Goal: Task Accomplishment & Management: Complete application form

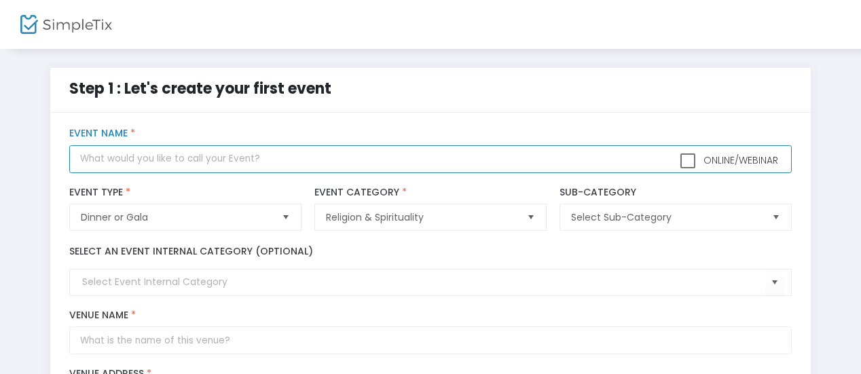
click at [244, 162] on input "text" at bounding box center [430, 159] width 722 height 28
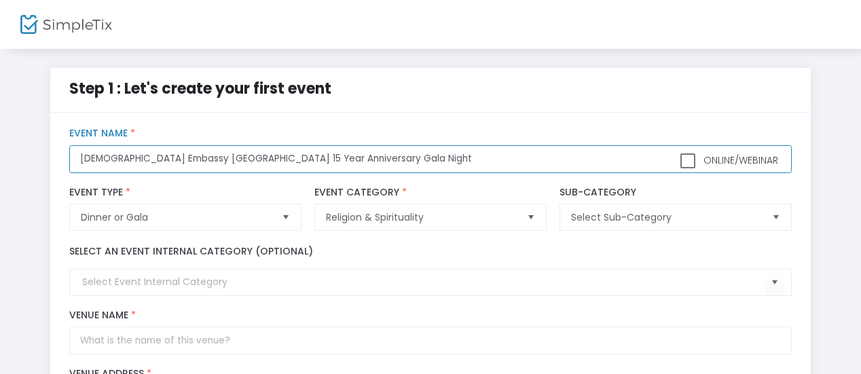
type input "[DEMOGRAPHIC_DATA] Embassy [GEOGRAPHIC_DATA] 15 Year Anniversary Gala Night"
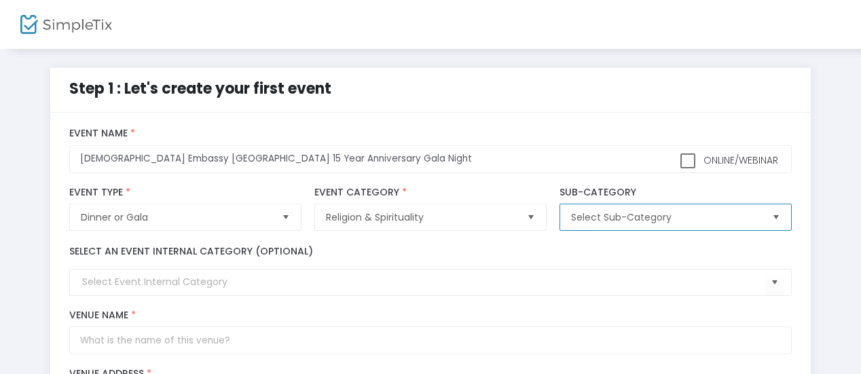
click at [594, 219] on span "Select Sub-Category" at bounding box center [665, 218] width 189 height 14
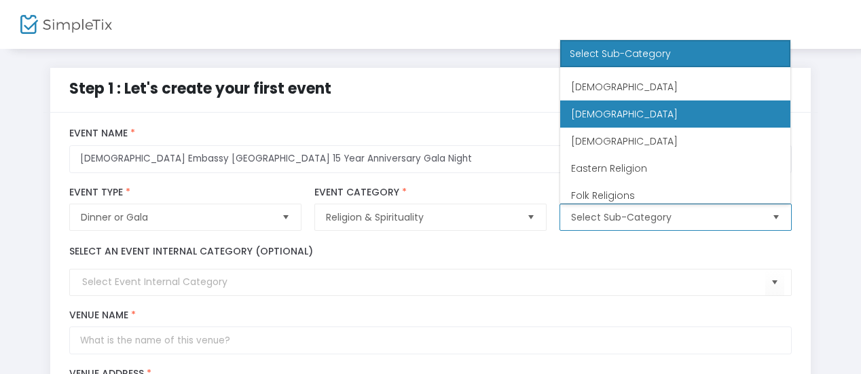
scroll to position [50, 0]
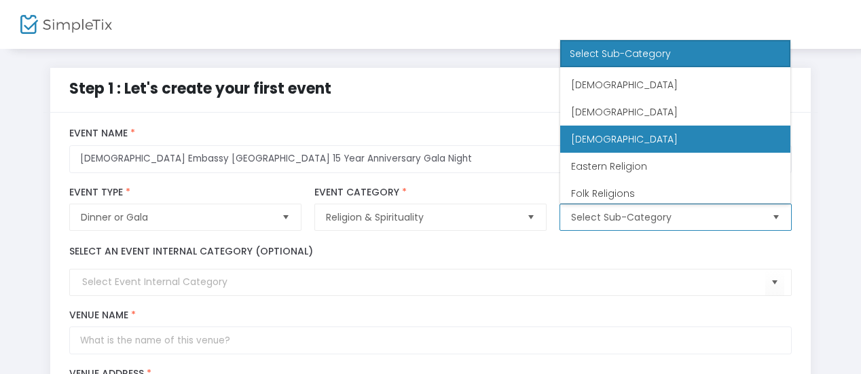
click at [615, 142] on span "Christianity" at bounding box center [624, 139] width 107 height 14
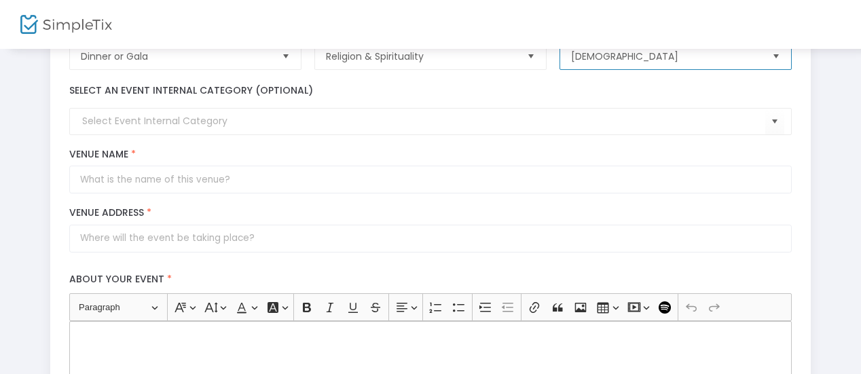
scroll to position [162, 0]
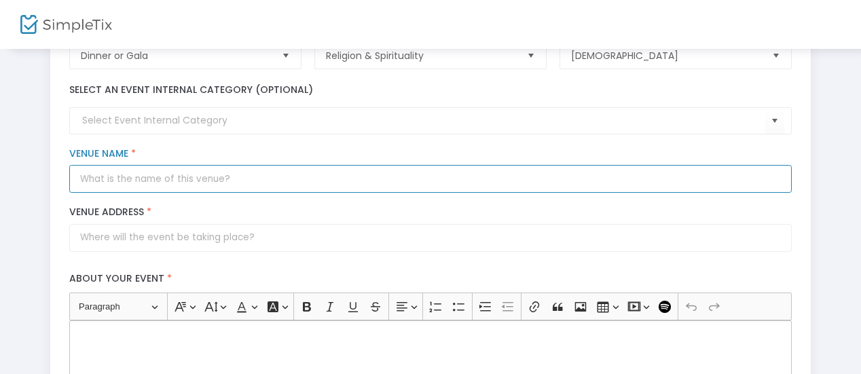
click at [200, 178] on input "Venue Name *" at bounding box center [430, 179] width 722 height 28
type input "Baba Banquet Hall"
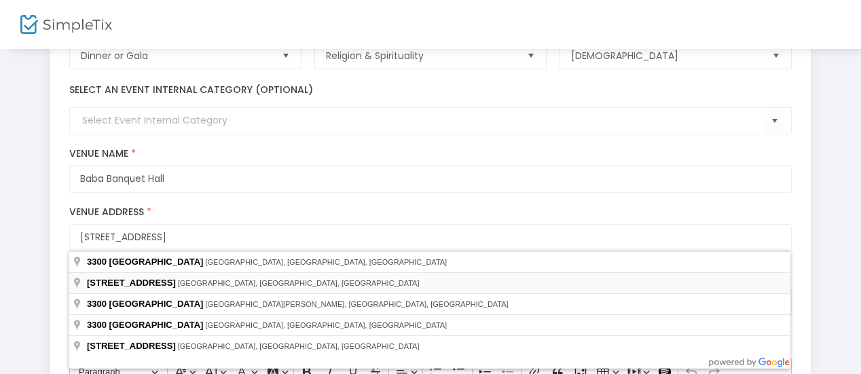
type input "3300 Midland Avenue"
type input "Toronto"
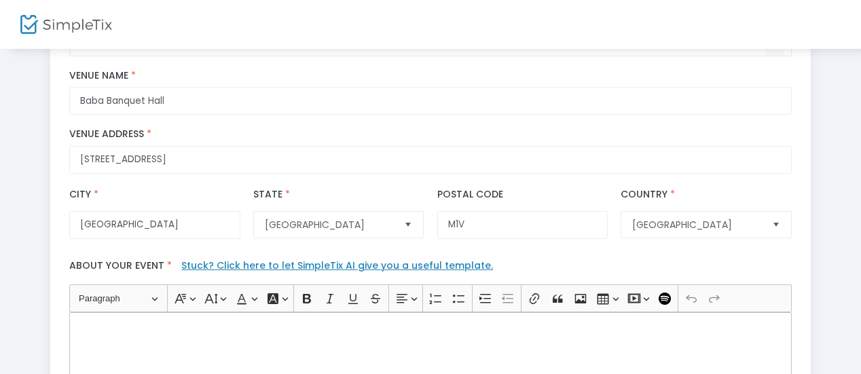
scroll to position [247, 0]
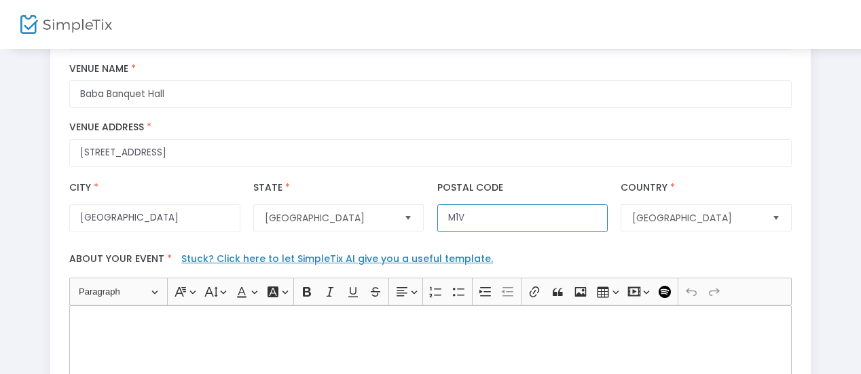
click at [515, 227] on input "M1V" at bounding box center [522, 218] width 170 height 28
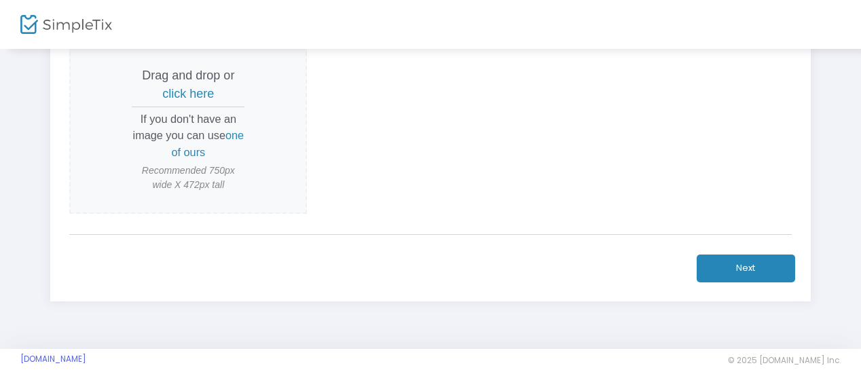
scroll to position [716, 0]
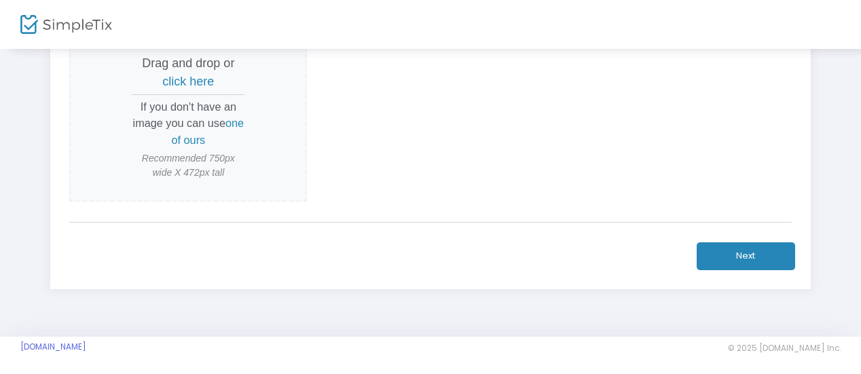
type input "M1V 5J6"
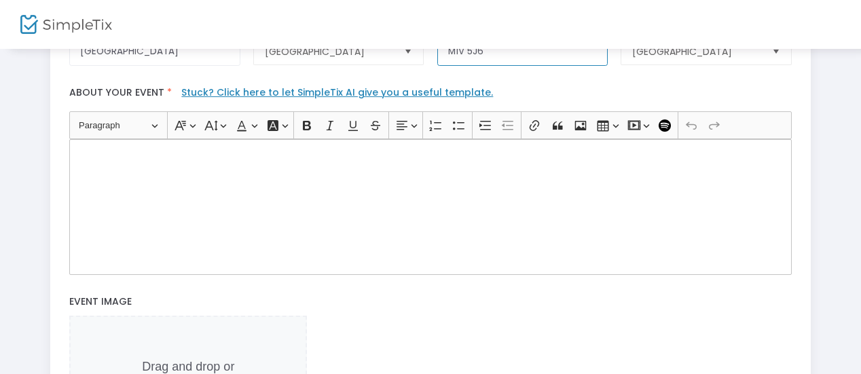
scroll to position [412, 0]
click at [207, 173] on div "Rich Text Editor, main" at bounding box center [430, 208] width 722 height 136
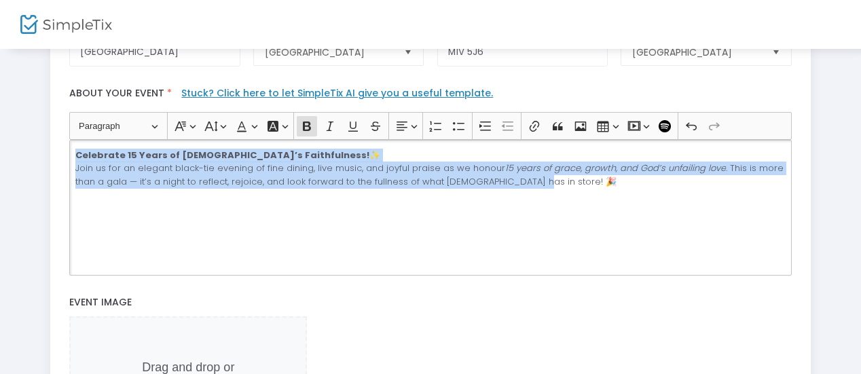
drag, startPoint x: 75, startPoint y: 148, endPoint x: 570, endPoint y: 196, distance: 498.1
click at [570, 196] on div "Celebrate 15 Years of God’s Faithfulness! ✨ Join us for an elegant black-tie ev…" at bounding box center [430, 208] width 722 height 136
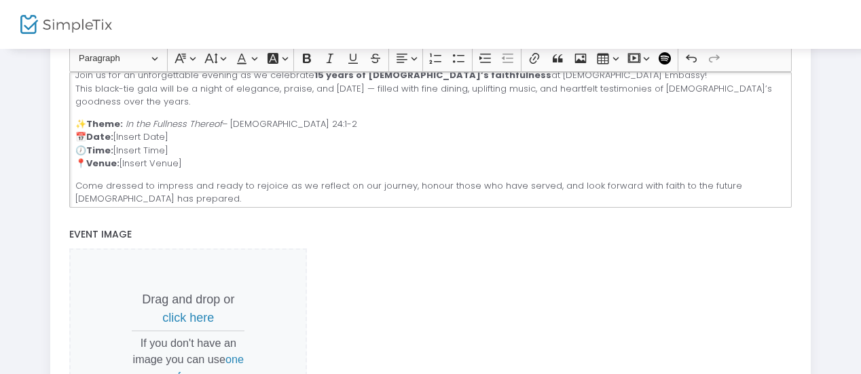
scroll to position [35, 0]
click at [169, 131] on p "✨ Theme: In the Fullness Thereof – Psalm 24:1-2 📅 Date: [Insert Date] 🕖 Time: […" at bounding box center [430, 143] width 710 height 53
click at [172, 145] on p "✨ Theme: In the Fullness Thereof – Psalm 24:1-2 📅 Date: September 27, 2025 🕖 Ti…" at bounding box center [430, 143] width 710 height 53
click at [192, 161] on p "✨ Theme: In the Fullness Thereof – Psalm 24:1-2 📅 Date: September 27, 2025 🕖 Ti…" at bounding box center [430, 143] width 710 height 53
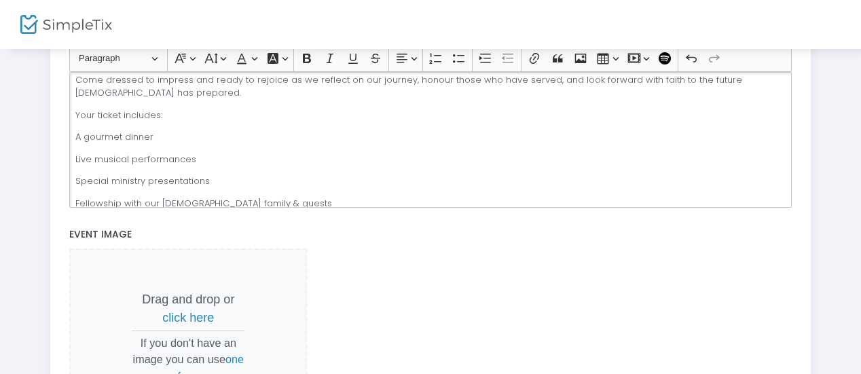
scroll to position [141, 0]
click at [84, 124] on div "🎉 Jesus Embassy 15-Year Anniversary Gala Night 🎉 Join us for an unforgettable e…" at bounding box center [430, 140] width 722 height 136
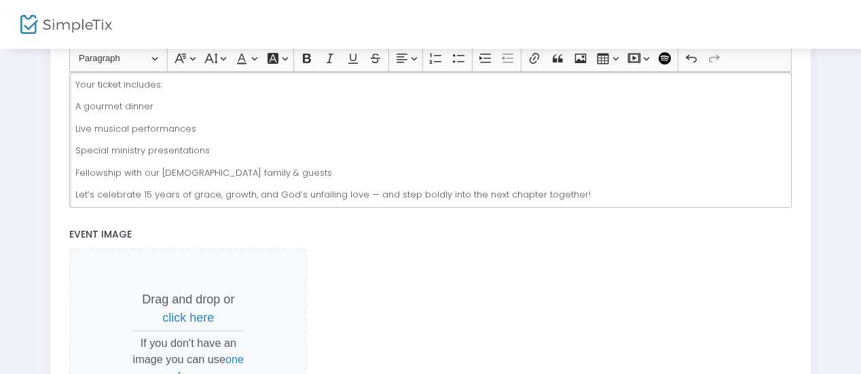
scroll to position [172, 0]
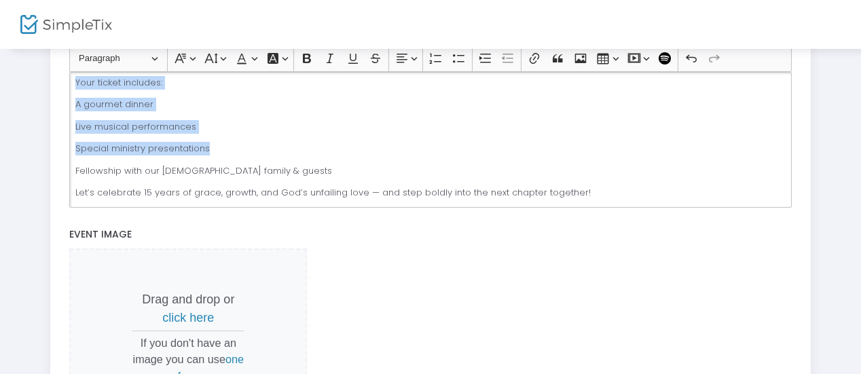
drag, startPoint x: 213, startPoint y: 149, endPoint x: 73, endPoint y: 82, distance: 155.8
click at [73, 82] on div "🎉 Jesus Embassy 15-Year Anniversary Gala Night 🎉 Join us for an unforgettable e…" at bounding box center [430, 140] width 722 height 136
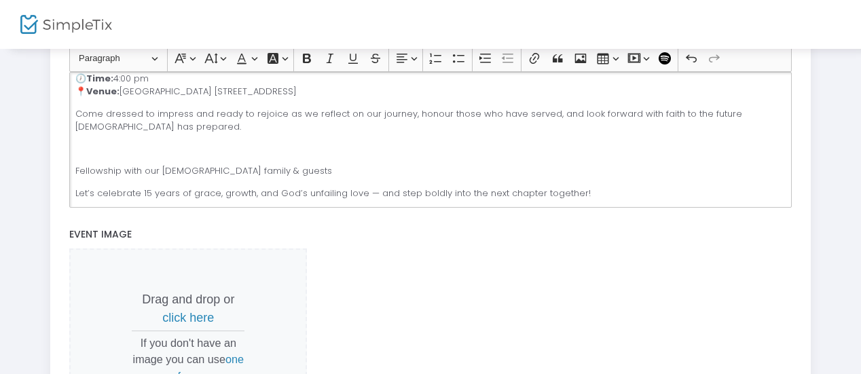
scroll to position [84, 0]
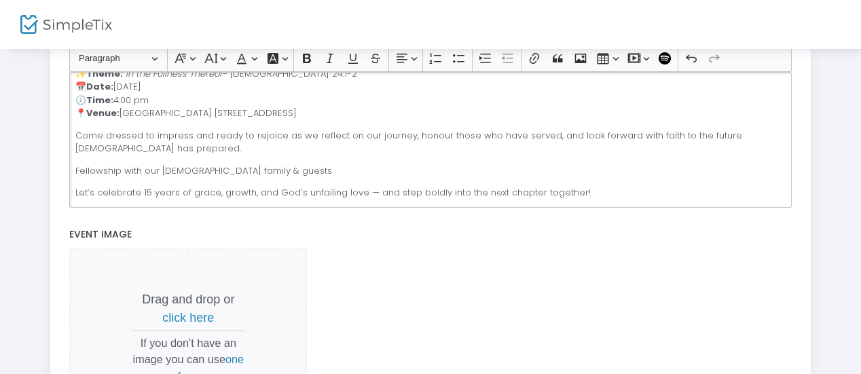
click at [167, 177] on div "🎉 Jesus Embassy 15-Year Anniversary Gala Night 🎉 Join us for an unforgettable e…" at bounding box center [430, 140] width 722 height 136
click at [272, 166] on p "Fellowship with our church family & guests" at bounding box center [430, 171] width 710 height 14
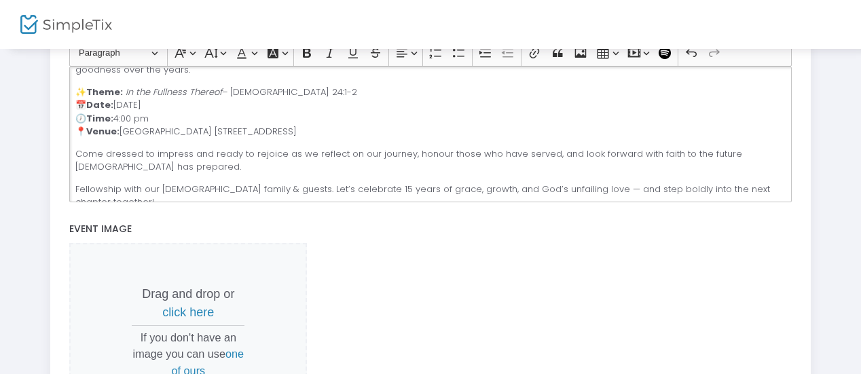
scroll to position [62, 0]
drag, startPoint x: 73, startPoint y: 85, endPoint x: 373, endPoint y: 124, distance: 302.6
click at [373, 124] on div "🎉 Jesus Embassy 15-Year Anniversary Gala Night 🎉 Join us for an unforgettable e…" at bounding box center [430, 135] width 722 height 136
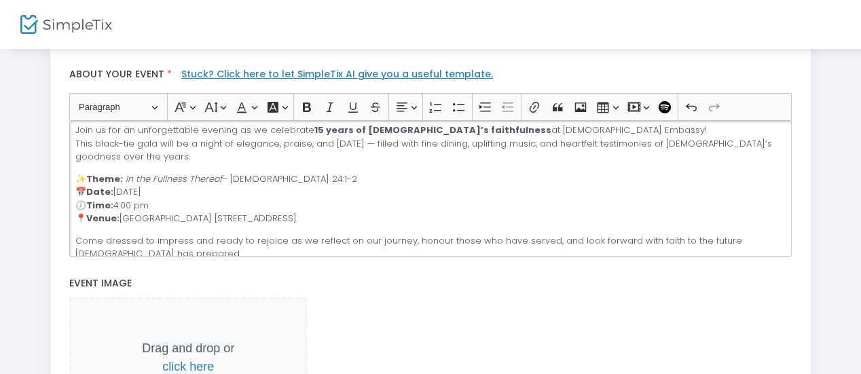
scroll to position [430, 0]
click at [410, 101] on button "Text alignment Text alignment" at bounding box center [406, 108] width 28 height 20
click at [406, 166] on icon "Text alignment toolbar" at bounding box center [406, 169] width 11 height 9
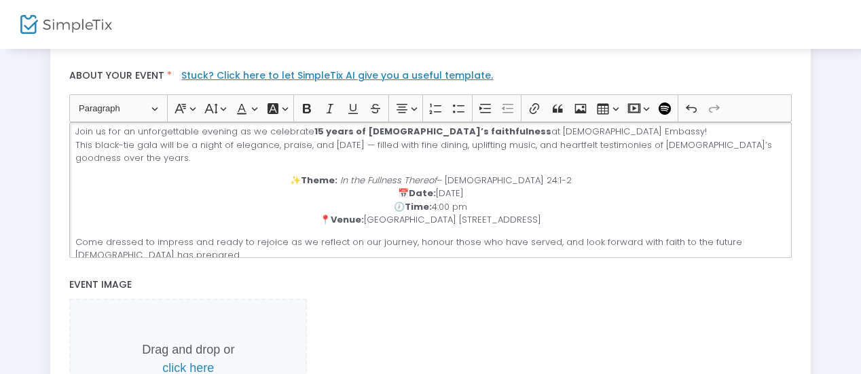
click at [247, 194] on p "✨ Theme: In the Fullness Thereof – Psalm 24:1-2 📅 Date: September 27, 2025 🕖 Ti…" at bounding box center [430, 200] width 710 height 53
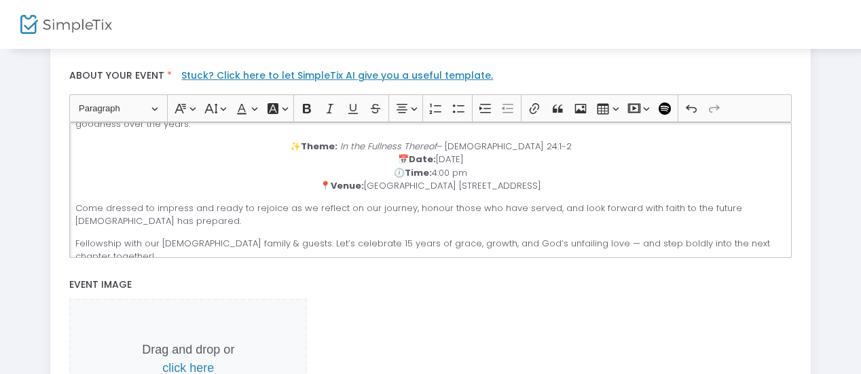
scroll to position [0, 0]
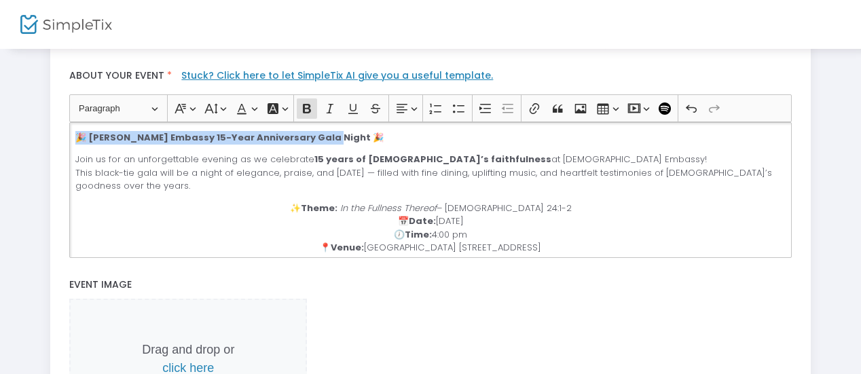
drag, startPoint x: 319, startPoint y: 137, endPoint x: 80, endPoint y: 127, distance: 239.3
click at [80, 131] on p "🎉 Jesus Embassy 15-Year Anniversary Gala Night 🎉" at bounding box center [430, 138] width 710 height 14
click at [406, 104] on button "Text alignment Text alignment" at bounding box center [406, 108] width 28 height 20
click at [409, 171] on icon "Text alignment toolbar" at bounding box center [406, 170] width 14 height 14
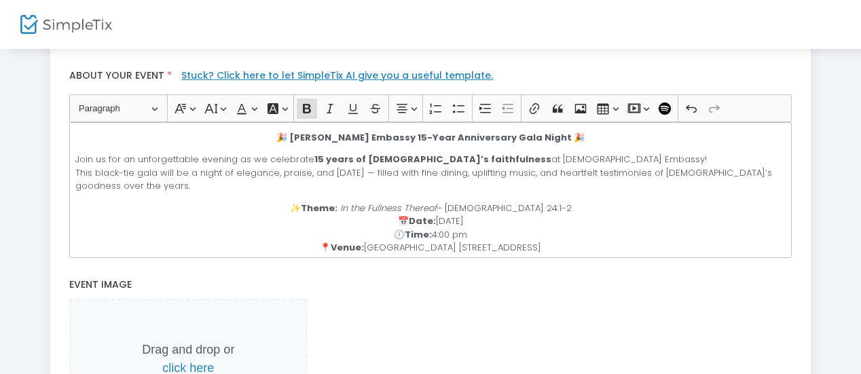
click at [487, 282] on label "Event Image" at bounding box center [430, 286] width 735 height 28
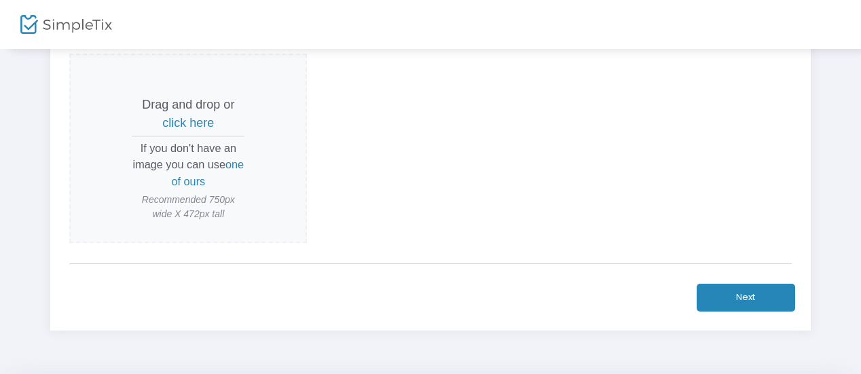
scroll to position [678, 0]
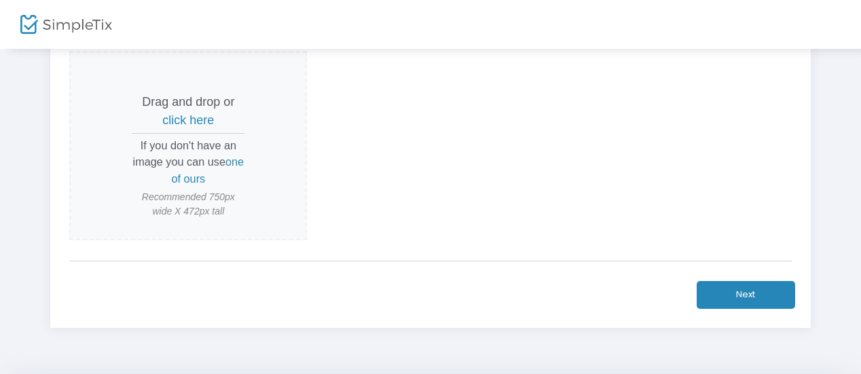
click at [185, 177] on span "one of ours" at bounding box center [208, 170] width 73 height 29
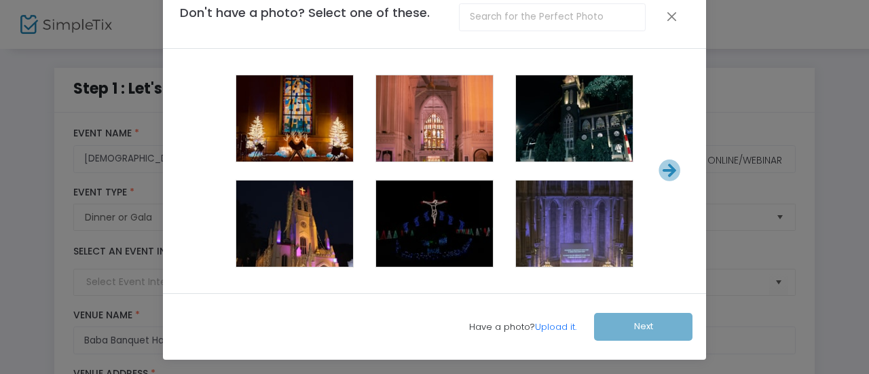
scroll to position [0, 0]
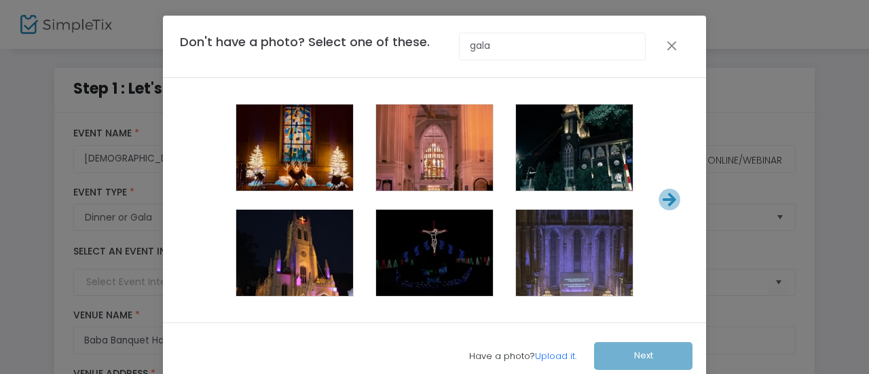
type input "gala"
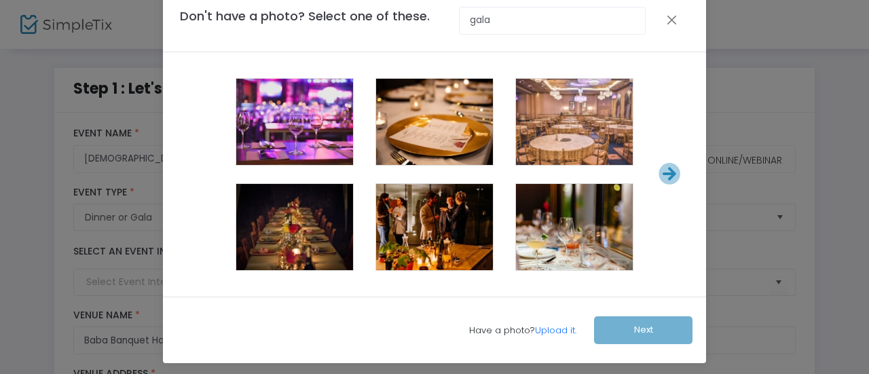
scroll to position [22, 0]
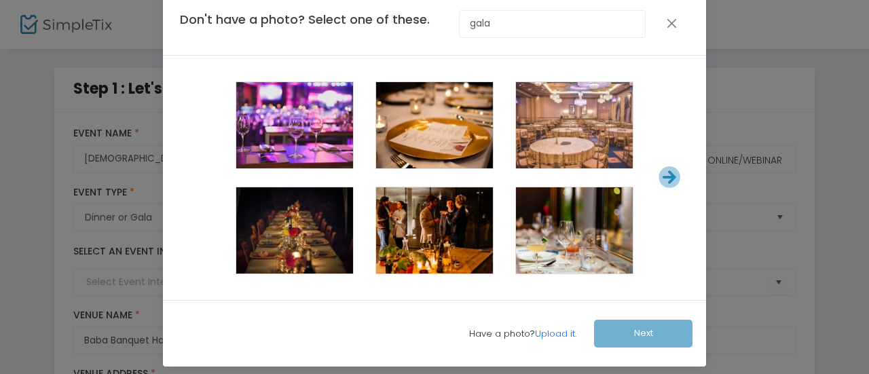
click at [302, 236] on span at bounding box center [295, 232] width 54 height 54
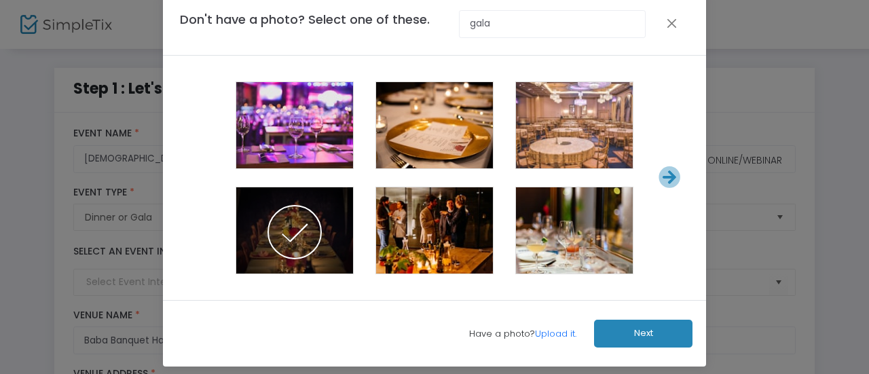
click at [634, 329] on button "Next" at bounding box center [643, 334] width 98 height 28
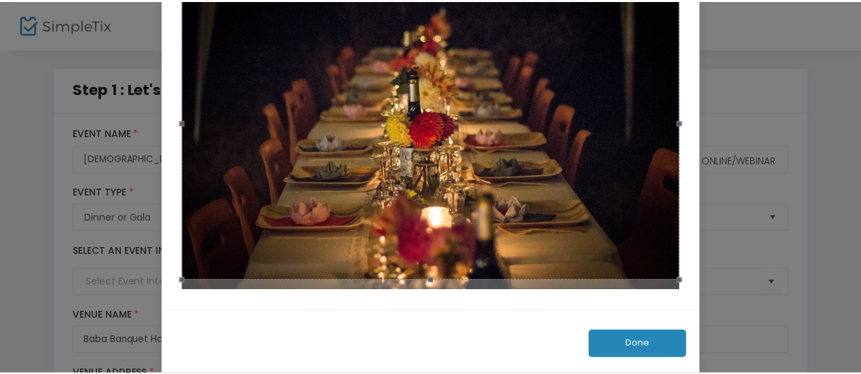
scroll to position [151, 0]
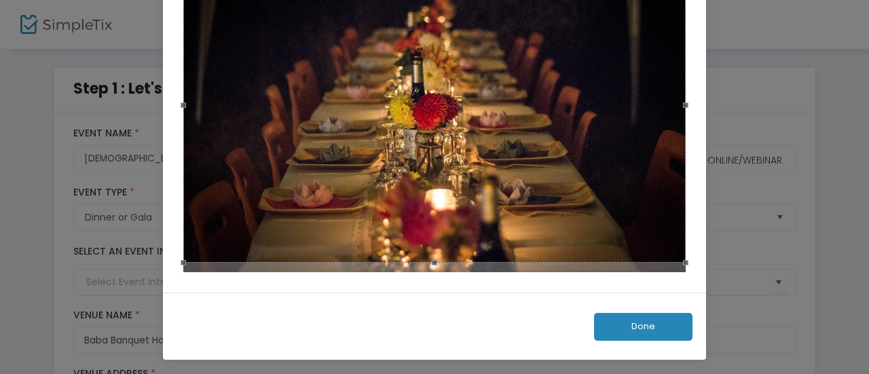
click at [642, 318] on button "Done" at bounding box center [643, 327] width 98 height 28
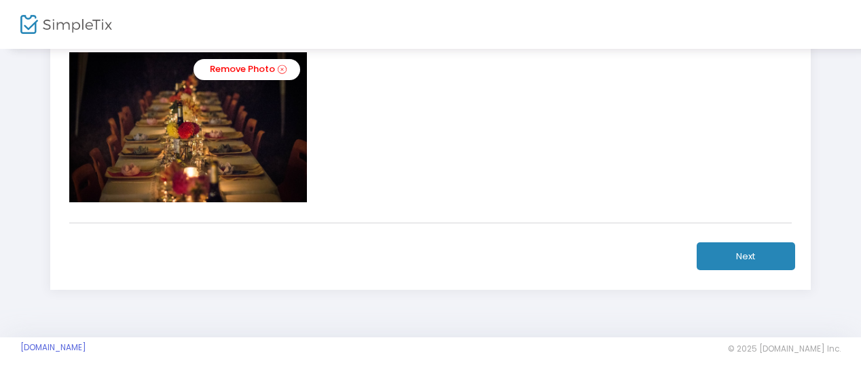
scroll to position [677, 0]
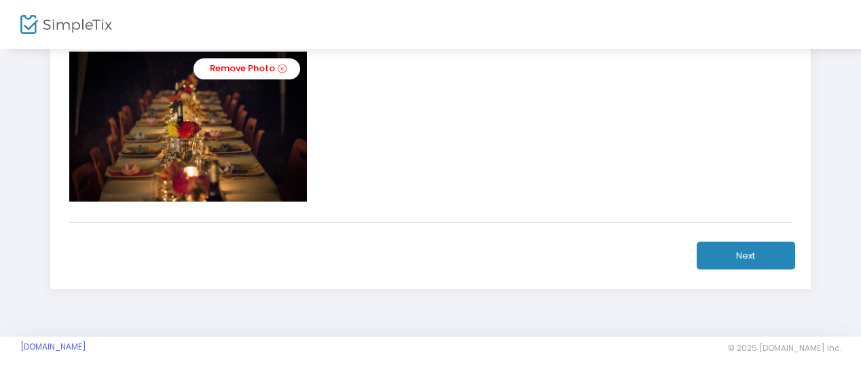
click at [748, 253] on button "Next" at bounding box center [746, 256] width 98 height 28
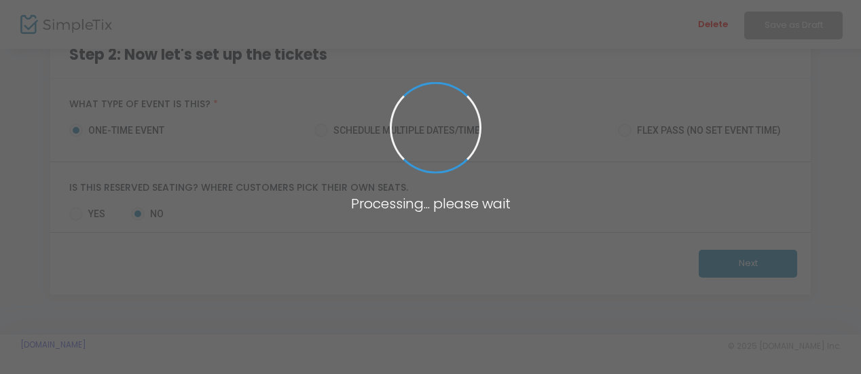
scroll to position [122, 0]
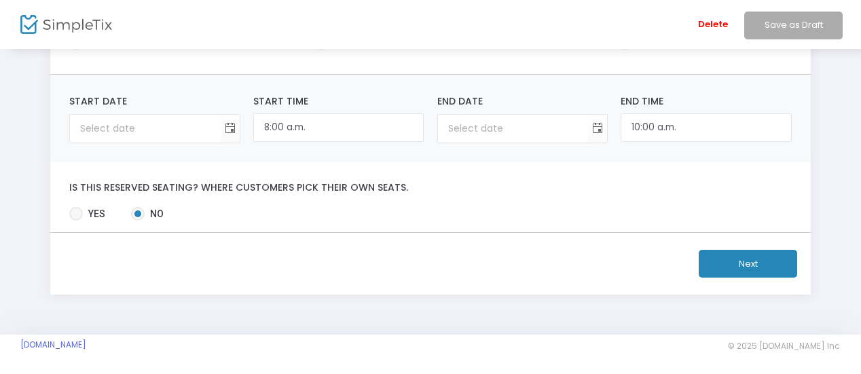
click at [77, 213] on span at bounding box center [76, 214] width 14 height 14
click at [76, 221] on input "Yes" at bounding box center [75, 221] width 1 height 1
radio input "true"
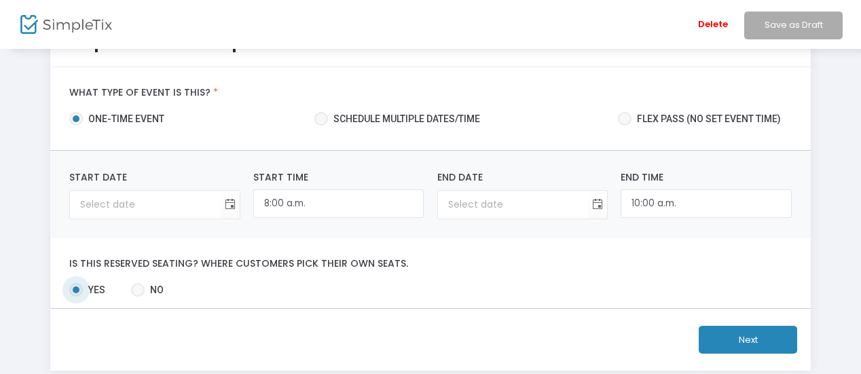
scroll to position [46, 0]
type input "year-month-day"
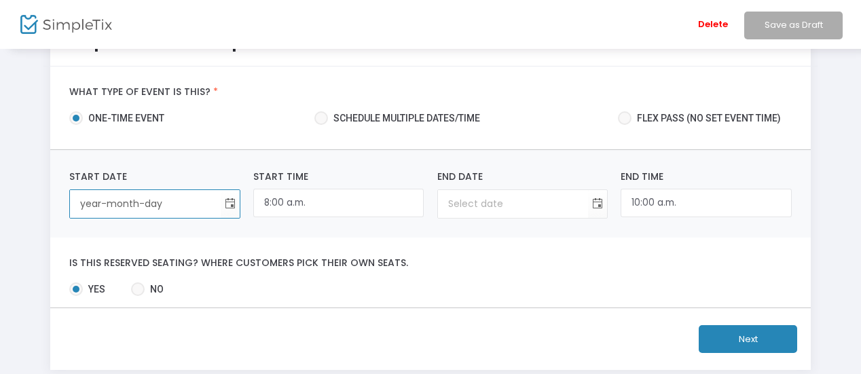
click at [147, 206] on input "year-month-day" at bounding box center [145, 204] width 150 height 28
click at [231, 206] on span "Toggle calendar" at bounding box center [230, 204] width 22 height 22
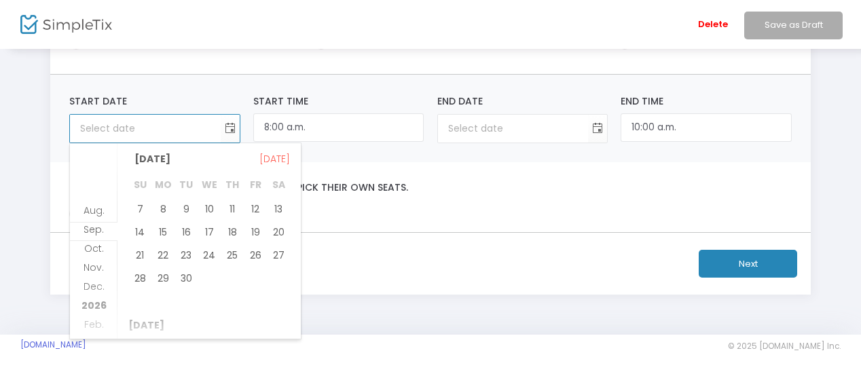
scroll to position [204, 0]
click at [273, 253] on span "27" at bounding box center [278, 252] width 23 height 23
type input "2025-09-27"
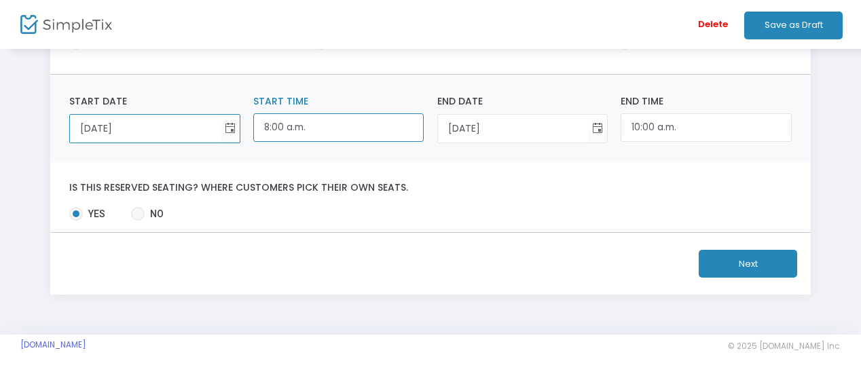
click at [318, 129] on input "8:00 a.m." at bounding box center [338, 127] width 170 height 29
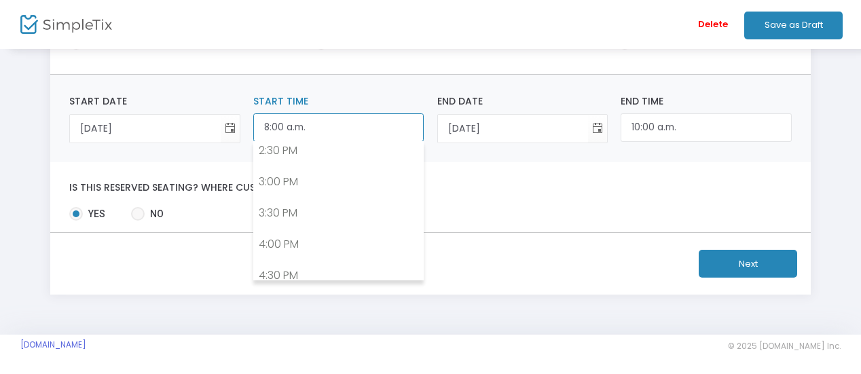
scroll to position [916, 0]
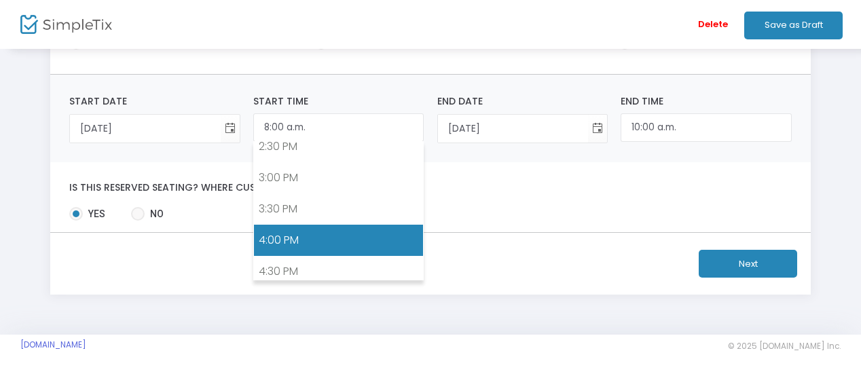
click at [322, 225] on link "4:00 PM" at bounding box center [338, 240] width 169 height 31
type input "4:00 p.m."
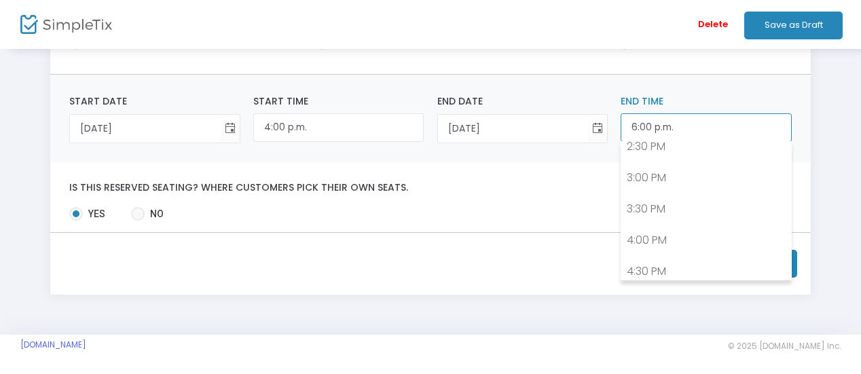
scroll to position [1054, 0]
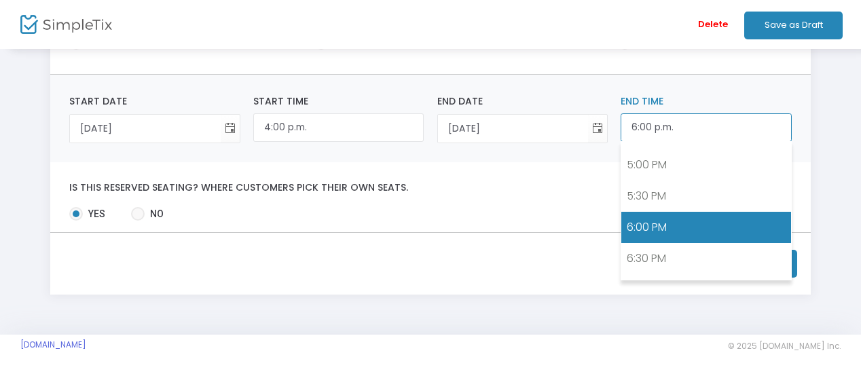
click at [687, 128] on input "6:00 p.m." at bounding box center [706, 127] width 170 height 29
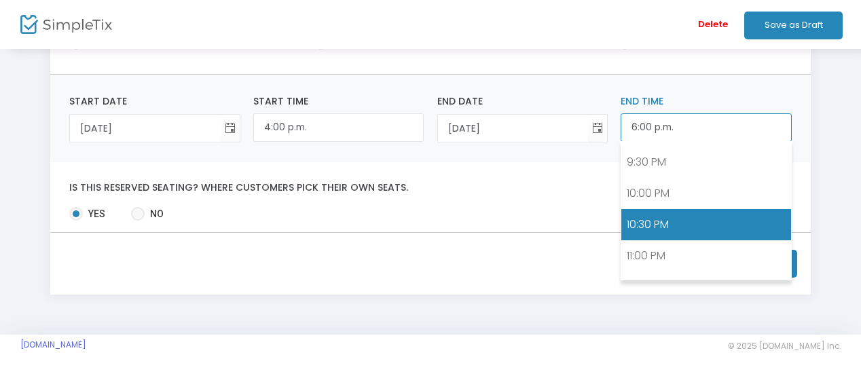
scroll to position [1338, 0]
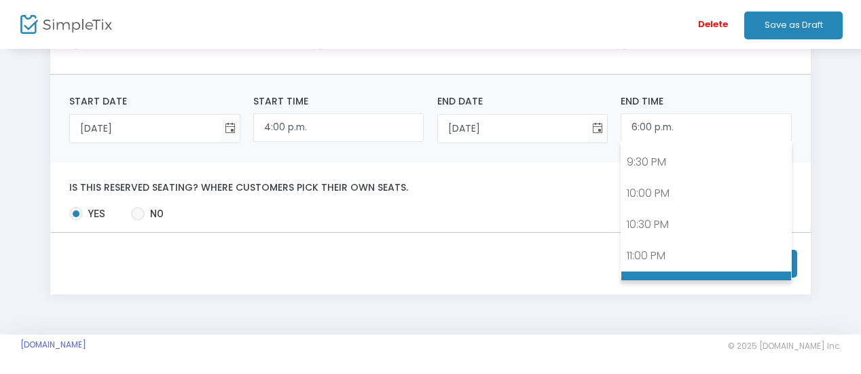
click at [676, 272] on link "11:30 PM" at bounding box center [705, 287] width 169 height 31
type input "11:30 p.m."
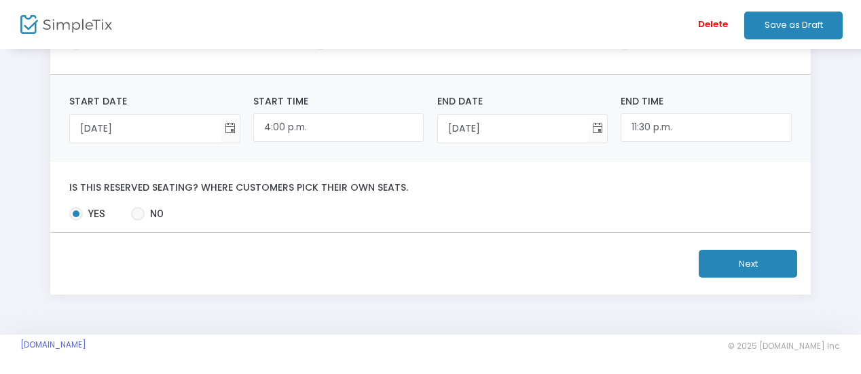
click at [799, 160] on div "2025-09-27 Start Date Required. 4:00 p.m. Start Time 2025-09-27 End Date Requir…" at bounding box center [430, 119] width 761 height 88
click at [770, 266] on button "Next" at bounding box center [748, 264] width 98 height 28
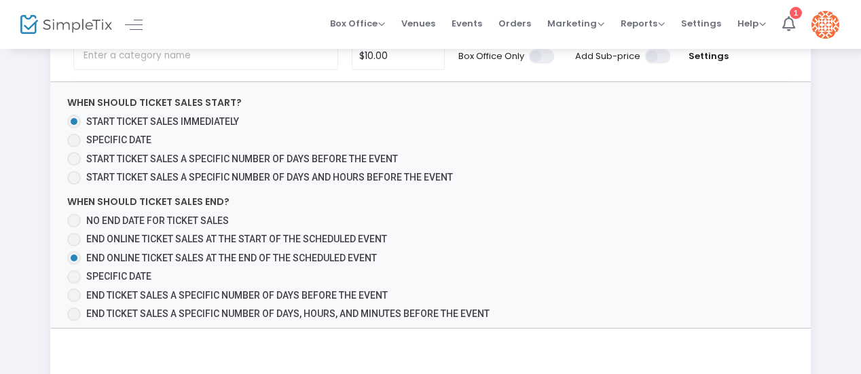
scroll to position [167, 0]
click at [77, 234] on span at bounding box center [74, 241] width 14 height 14
click at [74, 247] on input "End online ticket sales at the start of the scheduled event" at bounding box center [73, 247] width 1 height 1
radio input "true"
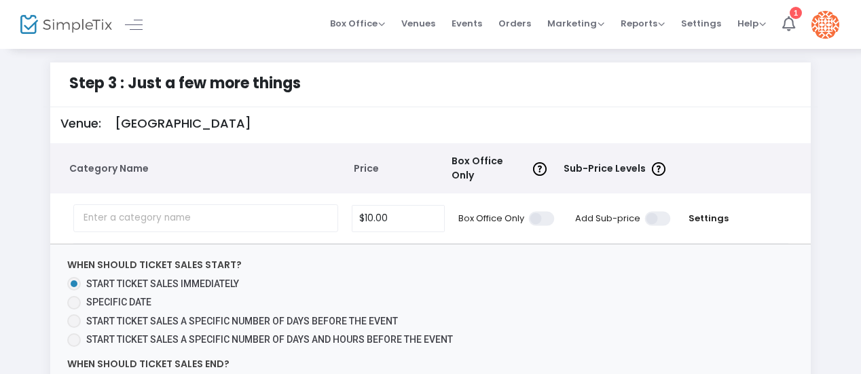
scroll to position [1, 0]
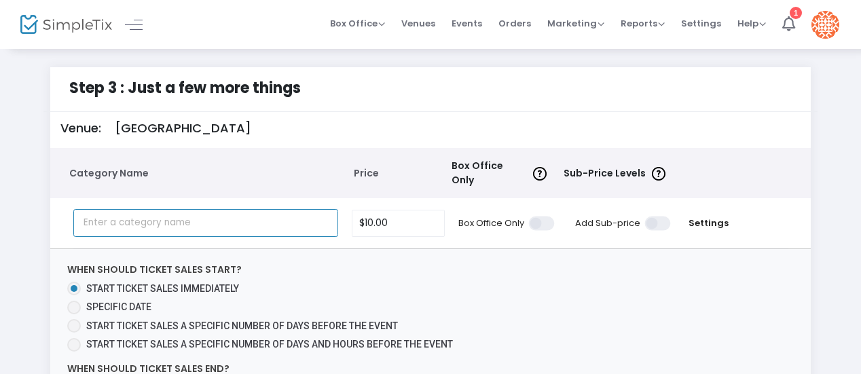
click at [213, 218] on input "text" at bounding box center [205, 223] width 265 height 28
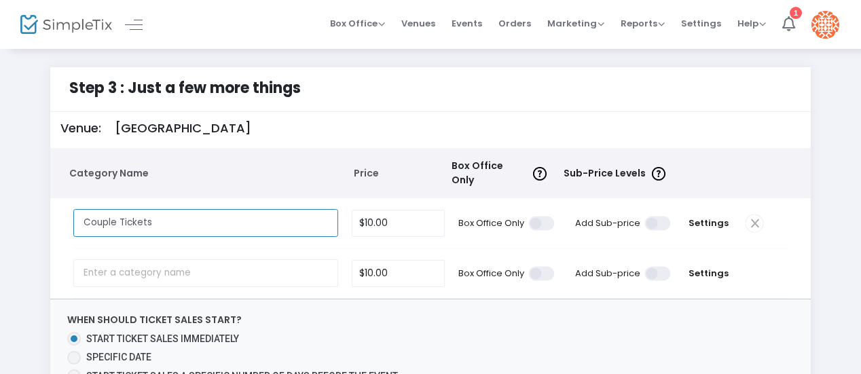
type input "Couple Tickets"
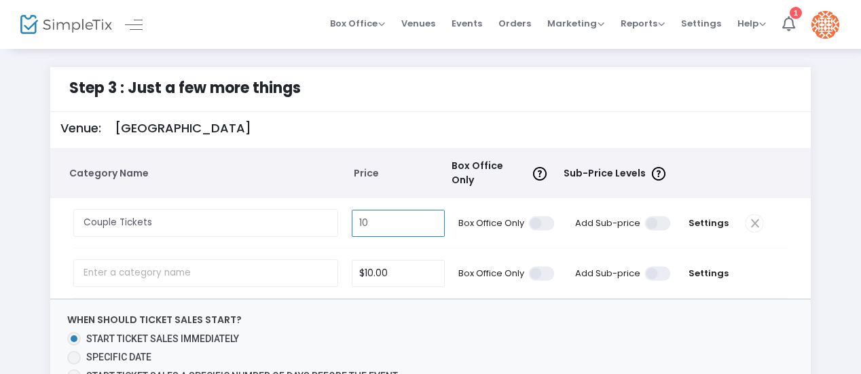
click at [382, 218] on input "10" at bounding box center [398, 224] width 92 height 26
type input "$150.00"
click at [142, 263] on input "text" at bounding box center [205, 273] width 265 height 28
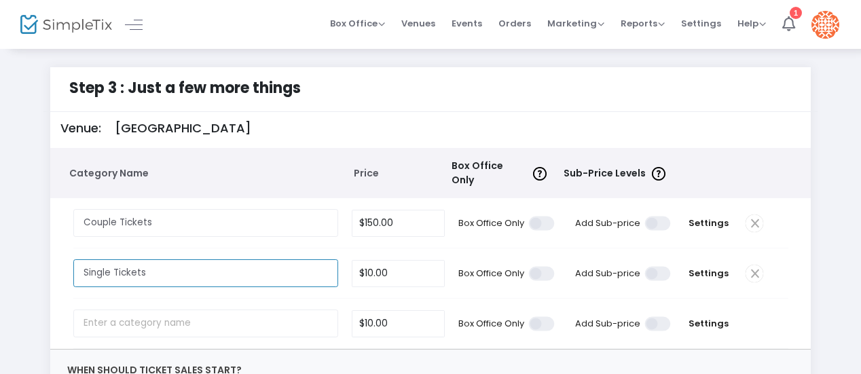
type input "Single Tickets"
click at [393, 261] on input "10" at bounding box center [398, 274] width 92 height 26
type input "$75.00"
click at [802, 238] on tr "Couple Tickets Required. $150.00 Box Office Only Add Sub-price Settings" at bounding box center [431, 223] width 748 height 50
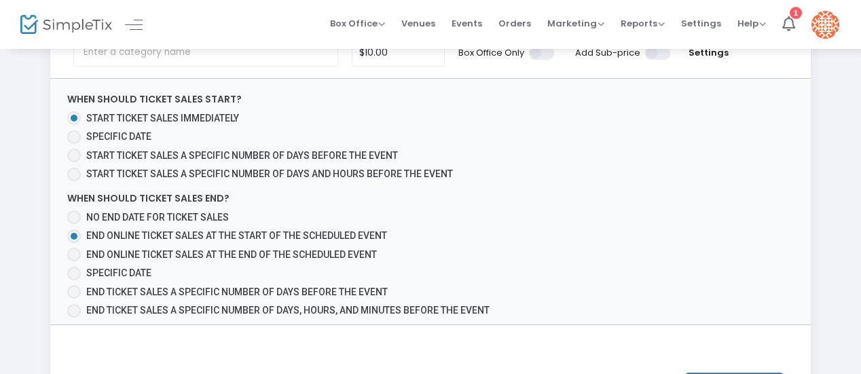
scroll to position [389, 0]
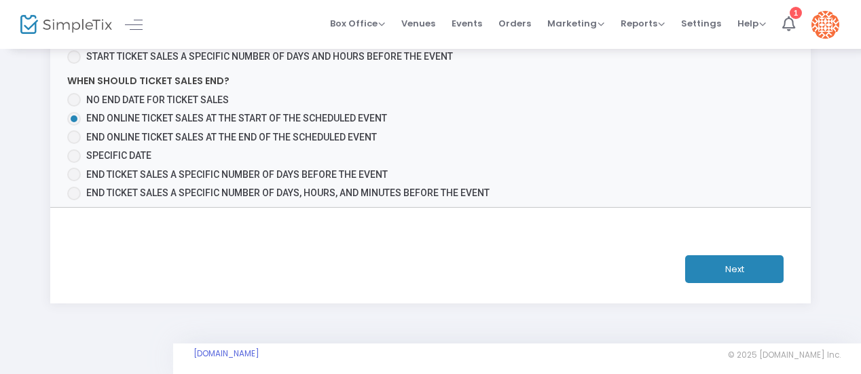
click at [750, 255] on button "Next" at bounding box center [734, 269] width 98 height 28
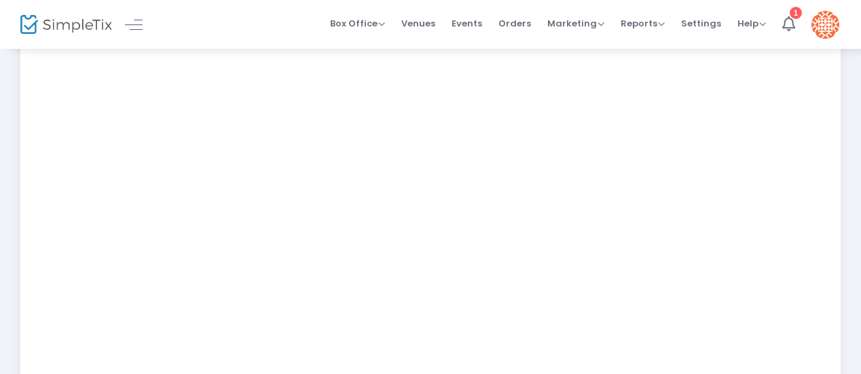
scroll to position [509, 0]
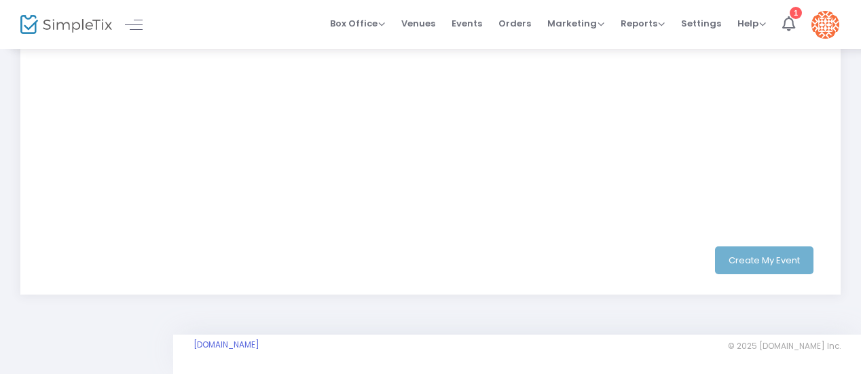
click at [763, 263] on div "Create My Event" at bounding box center [430, 261] width 773 height 28
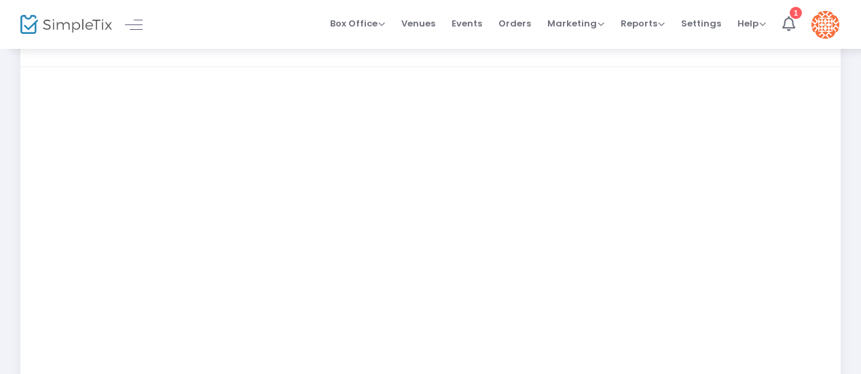
scroll to position [124, 0]
click at [848, 156] on div "Step 3 : Just a few more things Notes: Focal point required Chart should be pub…" at bounding box center [430, 322] width 861 height 797
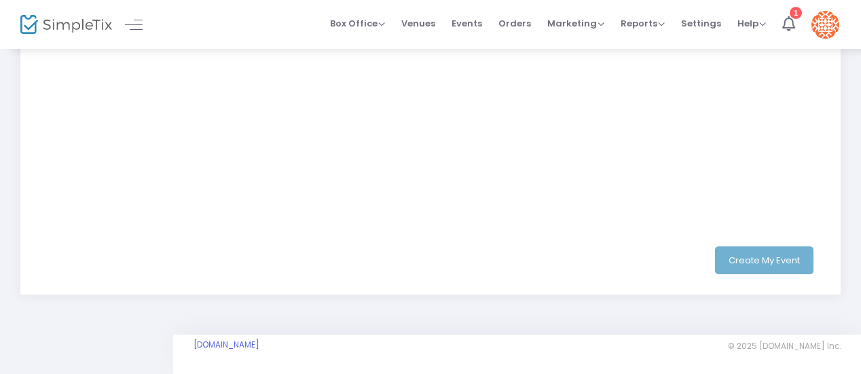
scroll to position [509, 0]
click at [773, 260] on div "Create My Event" at bounding box center [430, 261] width 773 height 28
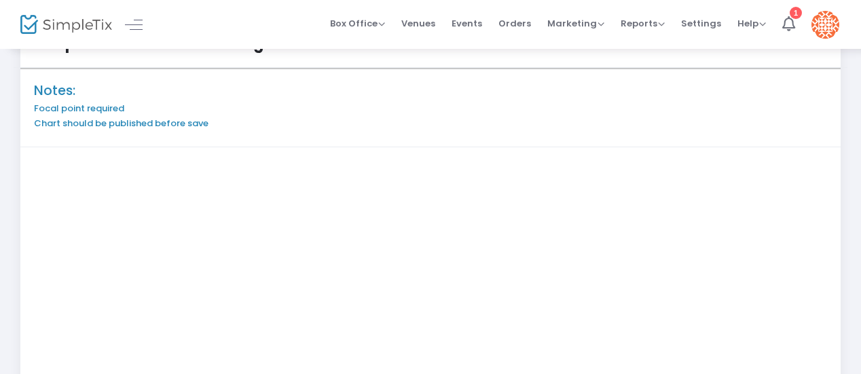
scroll to position [42, 0]
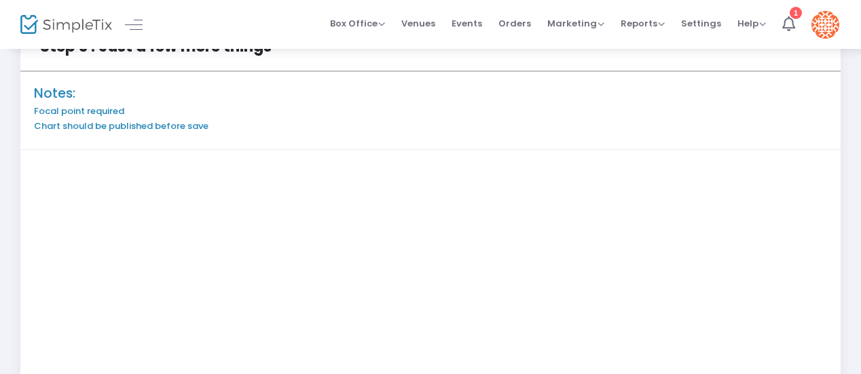
click at [727, 92] on h4 "Notes:" at bounding box center [430, 94] width 793 height 16
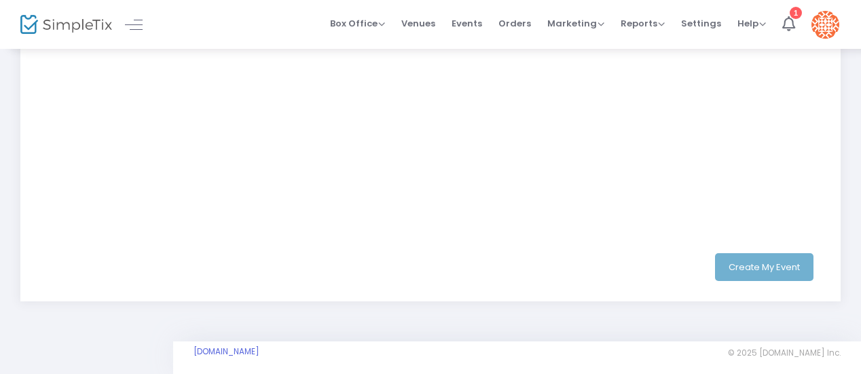
scroll to position [509, 0]
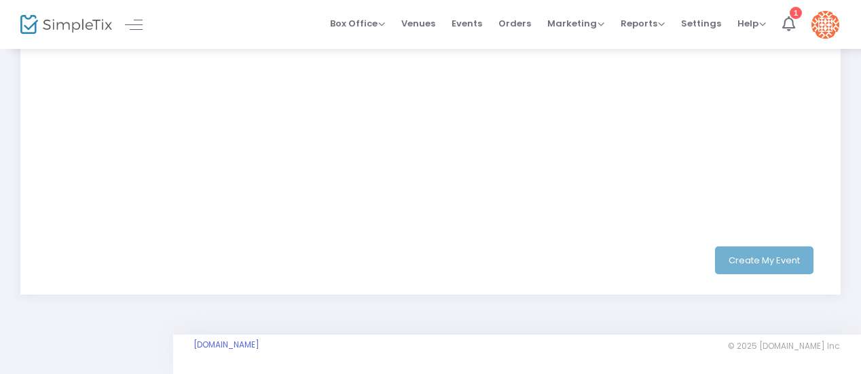
click at [767, 260] on div "Create My Event" at bounding box center [430, 261] width 773 height 28
click at [457, 265] on div "Create My Event" at bounding box center [430, 261] width 773 height 28
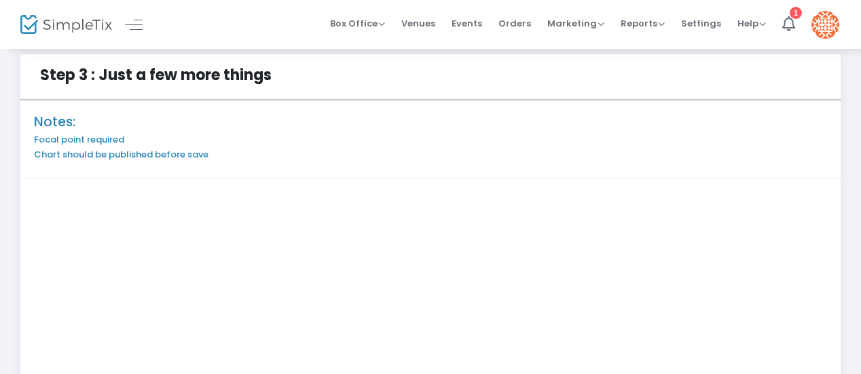
scroll to position [0, 0]
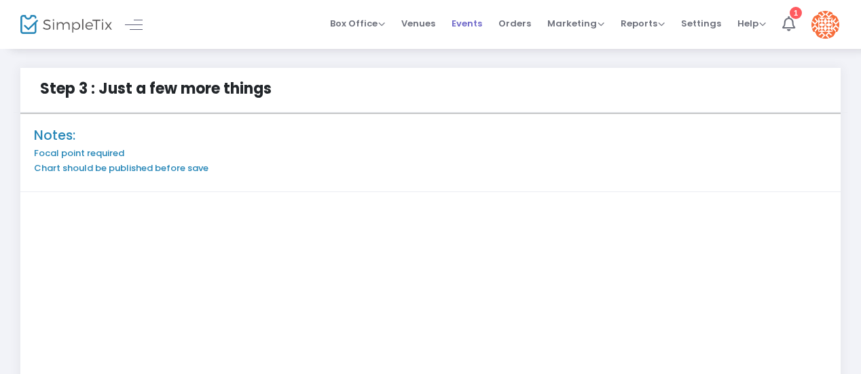
click at [473, 24] on span "Events" at bounding box center [467, 23] width 31 height 35
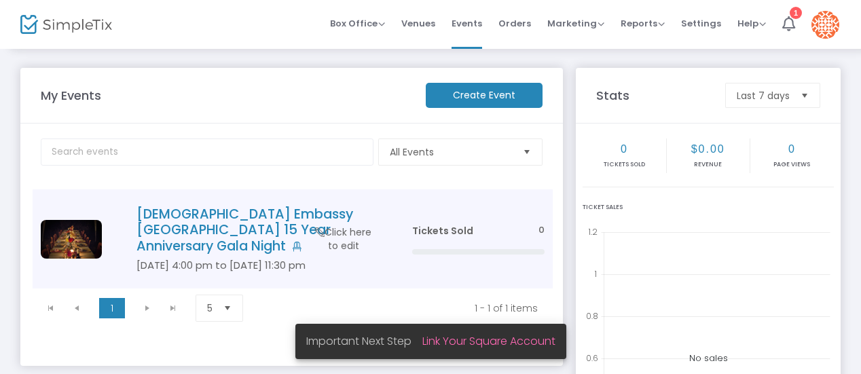
click at [204, 219] on h4 "Jesus Embassy East York 15 Year Anniversary Gala Night" at bounding box center [253, 230] width 235 height 48
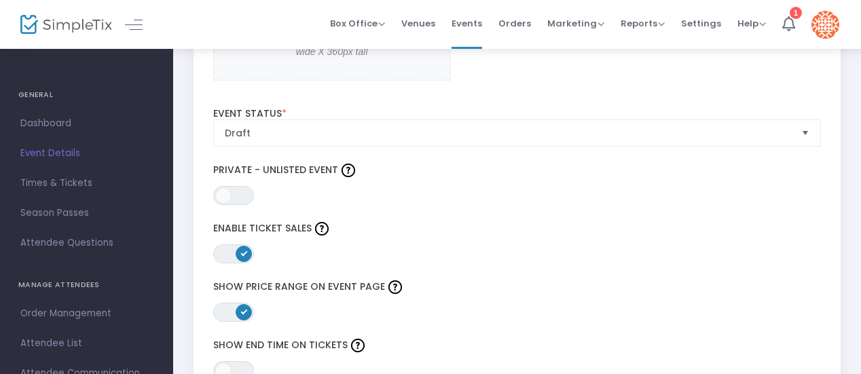
scroll to position [1567, 0]
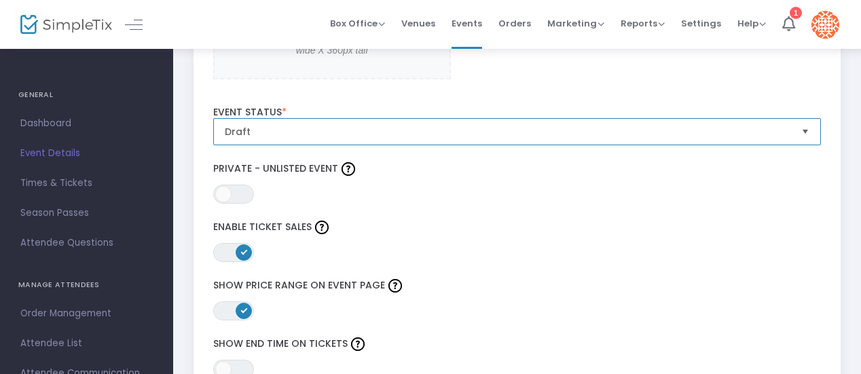
click at [308, 125] on span "Draft" at bounding box center [508, 132] width 566 height 14
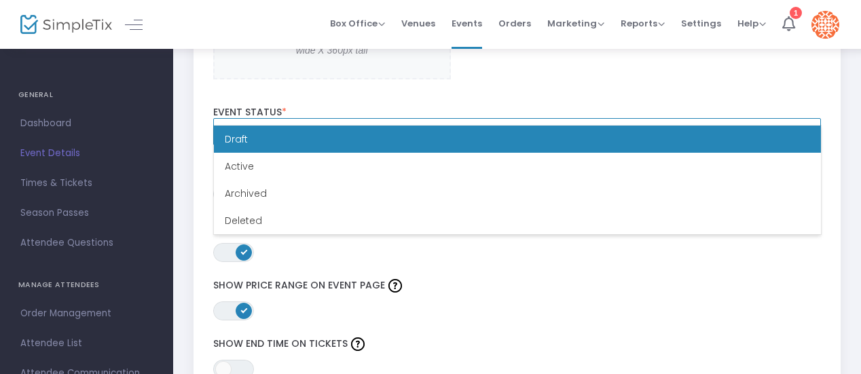
click at [308, 125] on span "Draft" at bounding box center [508, 132] width 566 height 14
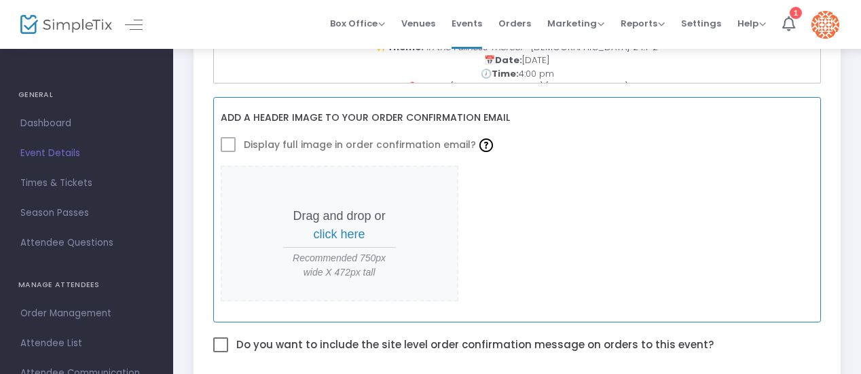
scroll to position [573, 0]
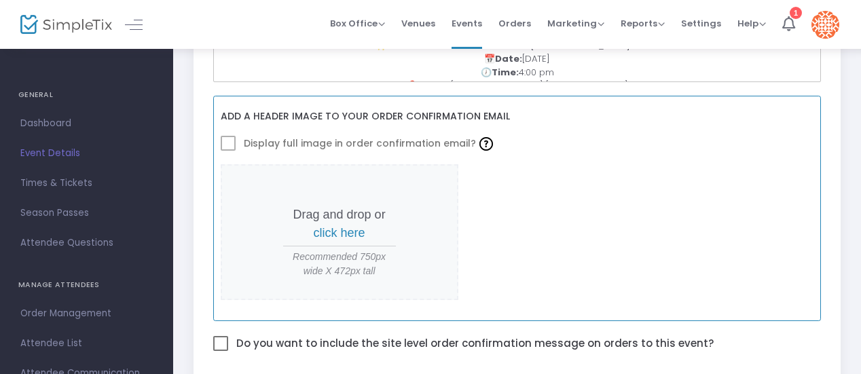
click at [341, 226] on span "click here" at bounding box center [340, 233] width 52 height 14
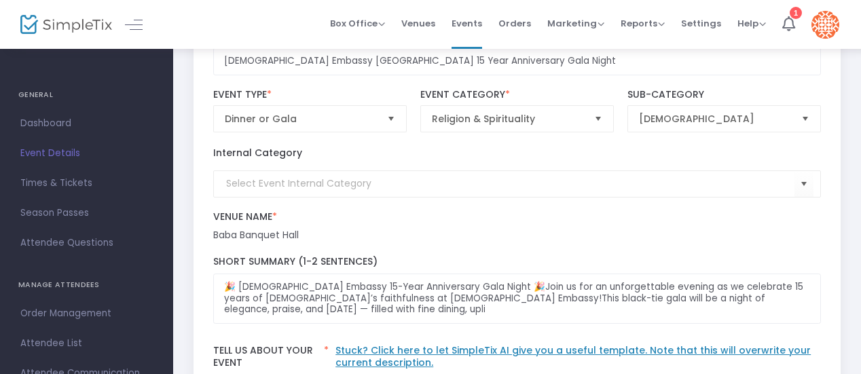
scroll to position [111, 0]
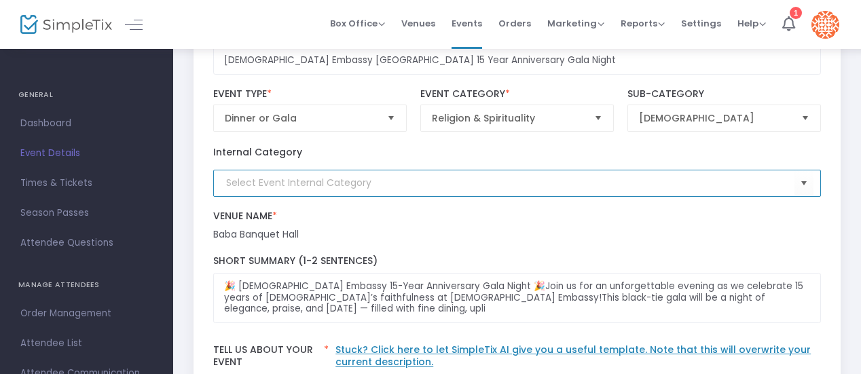
click at [561, 176] on input at bounding box center [510, 183] width 569 height 14
click at [803, 172] on span "Select" at bounding box center [804, 183] width 22 height 22
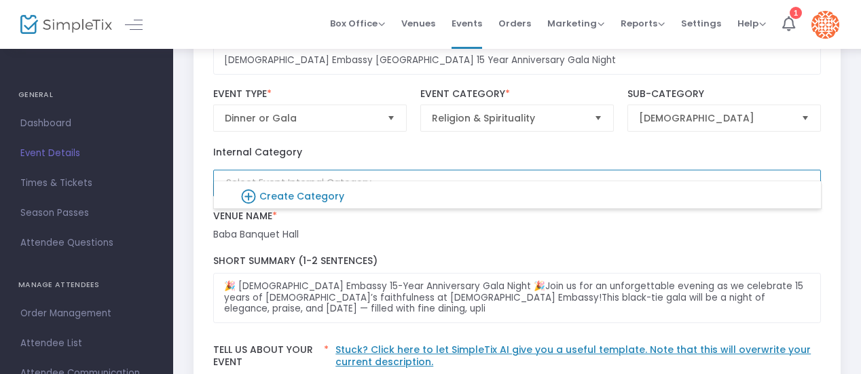
click at [803, 172] on span "Select" at bounding box center [804, 183] width 22 height 22
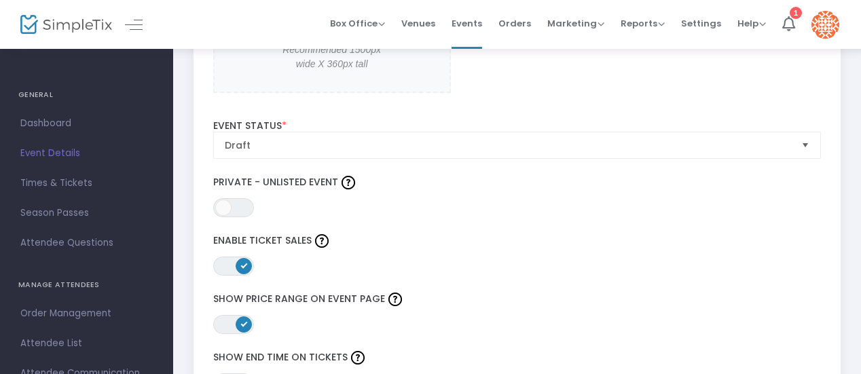
scroll to position [1570, 0]
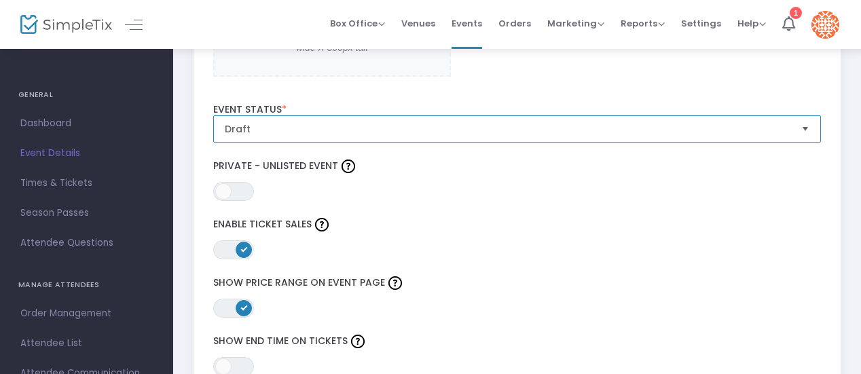
click at [540, 122] on span "Draft" at bounding box center [508, 129] width 566 height 14
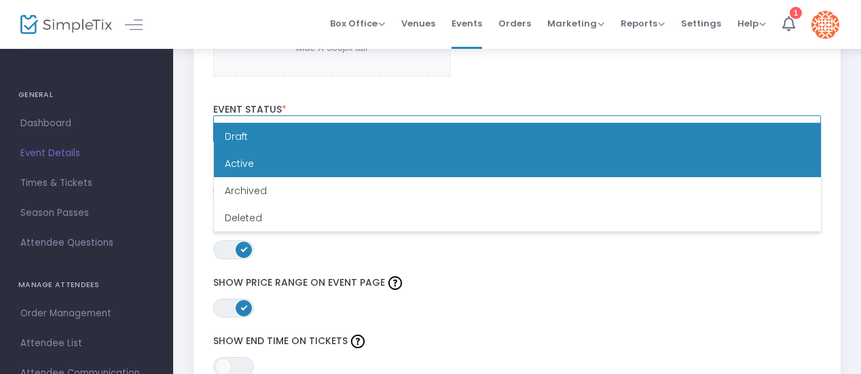
click at [467, 172] on li "Active" at bounding box center [517, 163] width 607 height 27
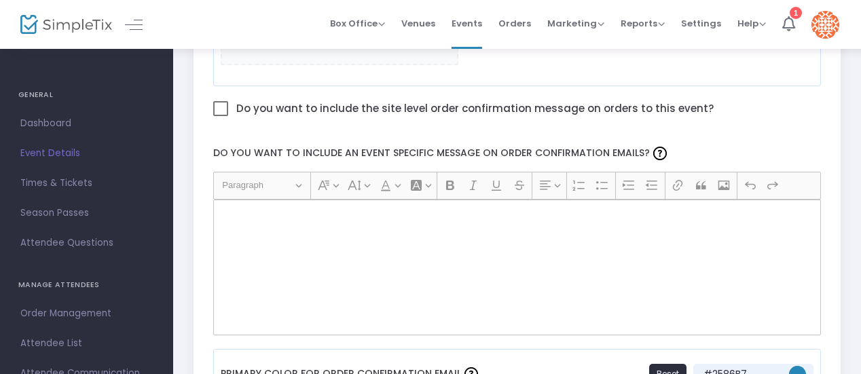
scroll to position [809, 0]
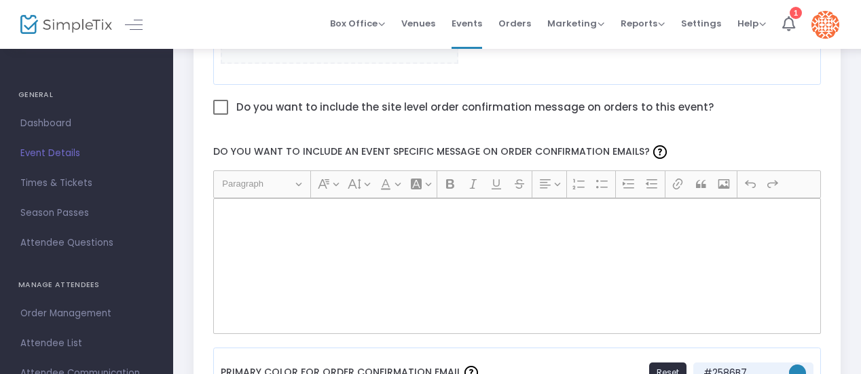
click at [306, 213] on div "Rich Text Editor, main" at bounding box center [517, 266] width 608 height 136
click at [247, 206] on p "Rich Text Editor, main" at bounding box center [517, 213] width 596 height 14
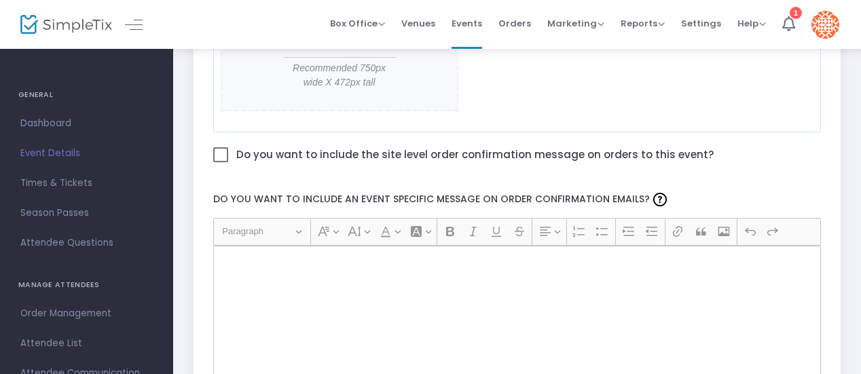
scroll to position [758, 0]
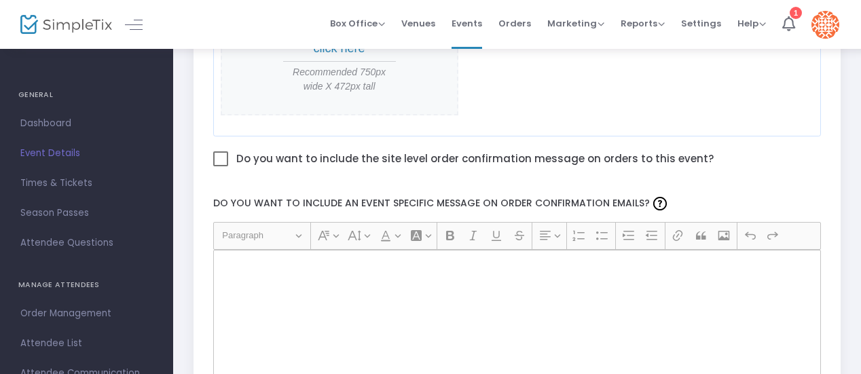
click at [224, 151] on span at bounding box center [220, 158] width 15 height 15
click at [221, 166] on input "Do you want to include the site level order confirmation message on orders to t…" at bounding box center [220, 166] width 1 height 1
checkbox input "true"
click at [265, 258] on p "Rich Text Editor, main" at bounding box center [517, 265] width 596 height 14
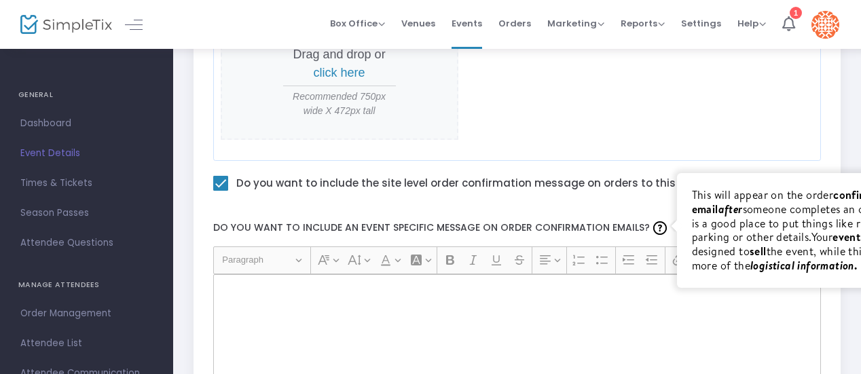
scroll to position [729, 0]
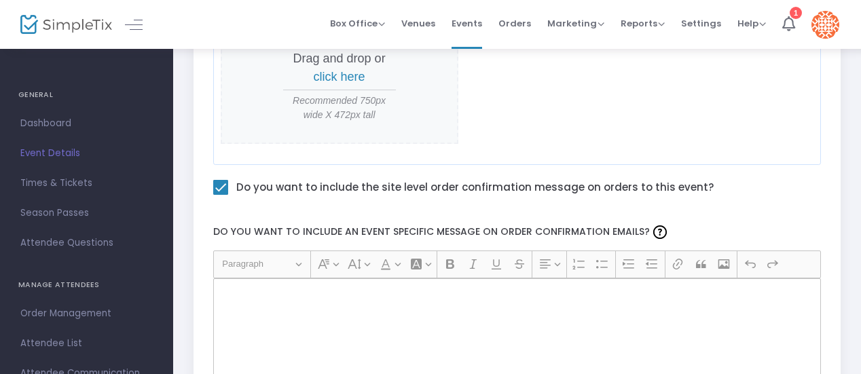
click at [262, 283] on div "Rich Text Editor, main" at bounding box center [517, 346] width 608 height 136
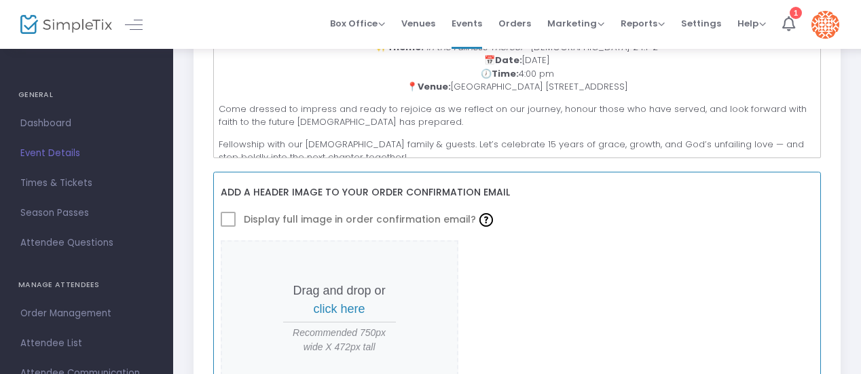
scroll to position [492, 0]
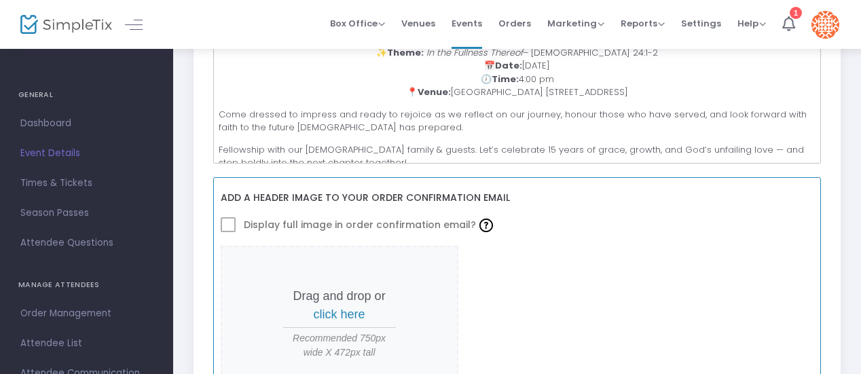
click at [227, 217] on span at bounding box center [228, 224] width 15 height 15
click at [230, 217] on span at bounding box center [228, 224] width 15 height 15
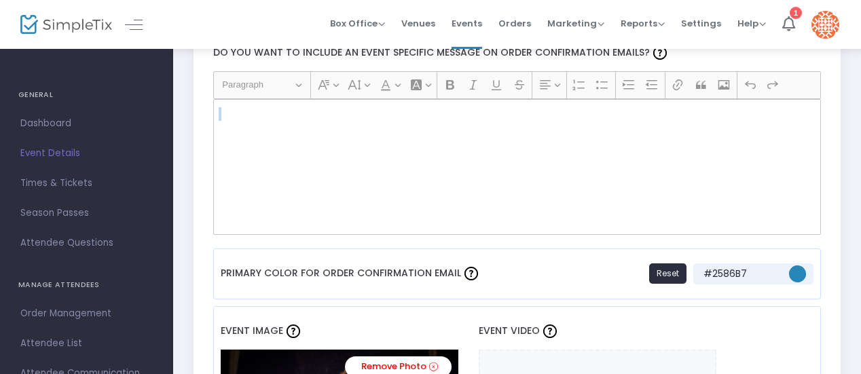
scroll to position [913, 0]
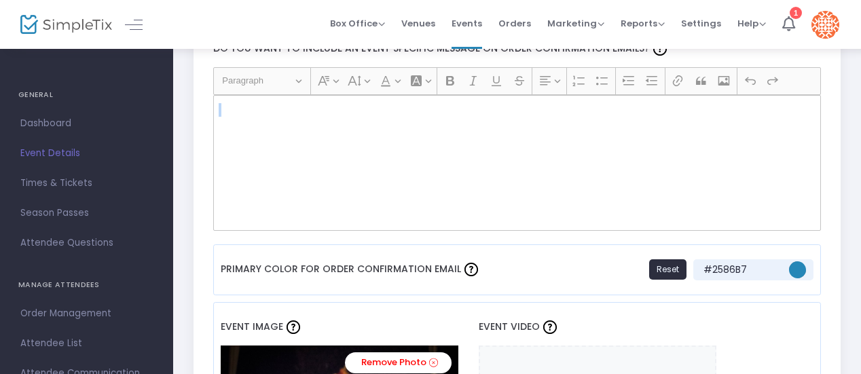
click at [247, 103] on p "Rich Text Editor, main" at bounding box center [517, 110] width 596 height 14
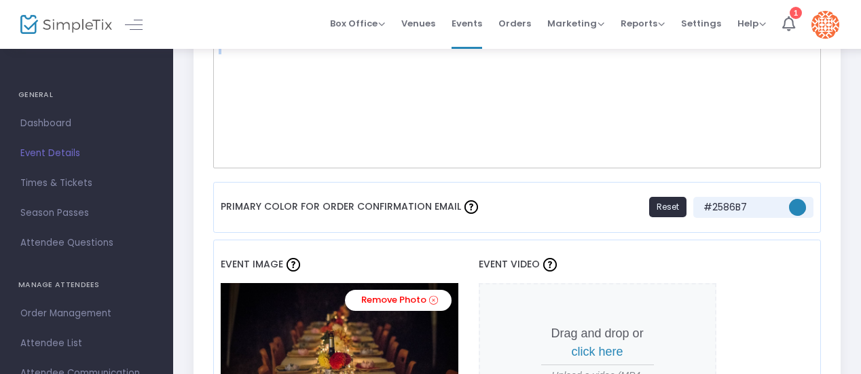
scroll to position [891, 0]
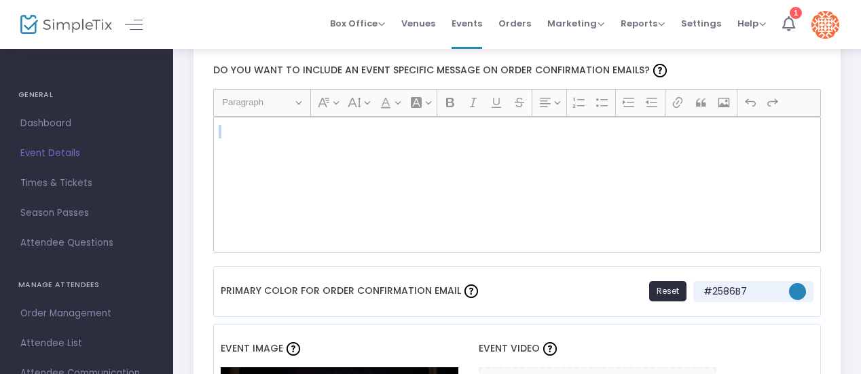
click at [254, 125] on p "Rich Text Editor, main" at bounding box center [517, 132] width 596 height 14
click at [255, 125] on p "Rich Text Editor, main" at bounding box center [517, 132] width 596 height 14
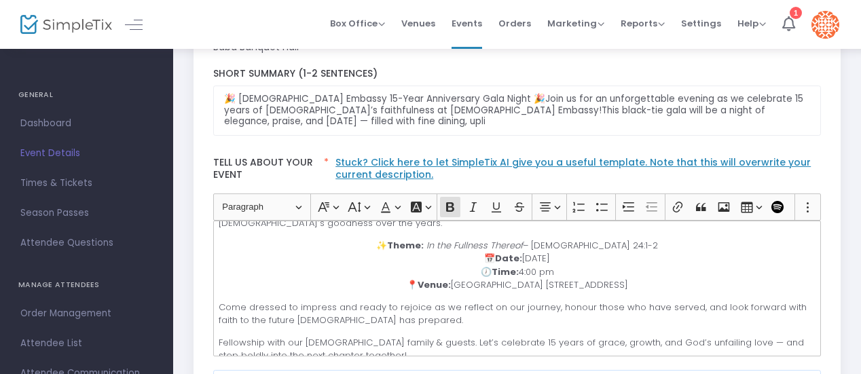
scroll to position [354, 0]
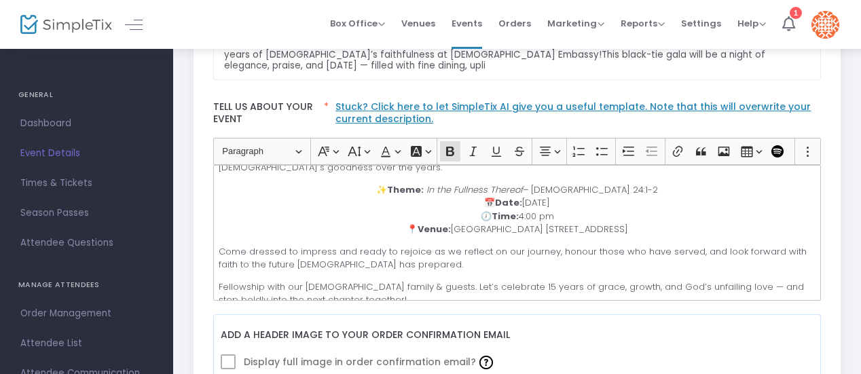
click at [403, 186] on p "✨ Theme: In the Fullness Thereof – Psalm 24:1-2 📅 Date: September 27, 2025 🕖 Ti…" at bounding box center [517, 209] width 596 height 53
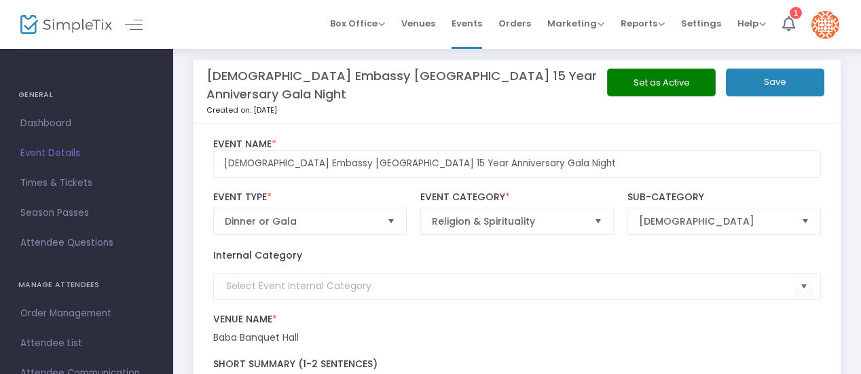
scroll to position [0, 0]
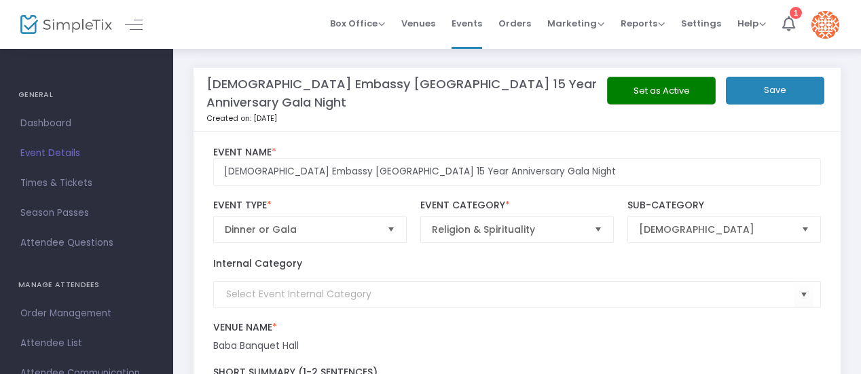
click at [782, 93] on button "Save" at bounding box center [775, 91] width 98 height 28
click at [706, 32] on span "Settings" at bounding box center [701, 23] width 40 height 35
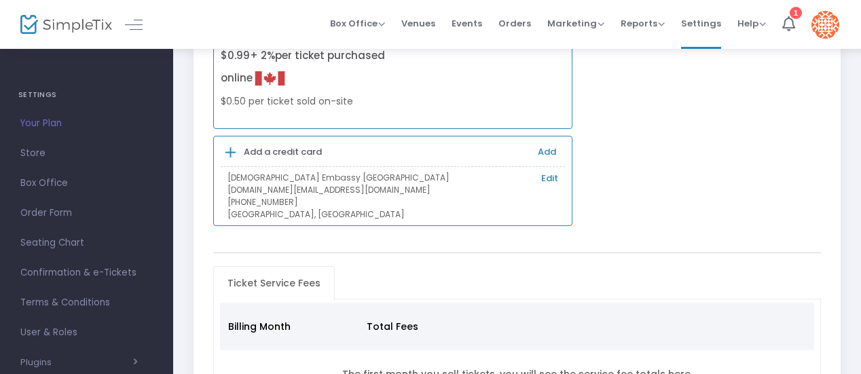
scroll to position [122, 0]
click at [546, 149] on link "Add" at bounding box center [547, 150] width 18 height 13
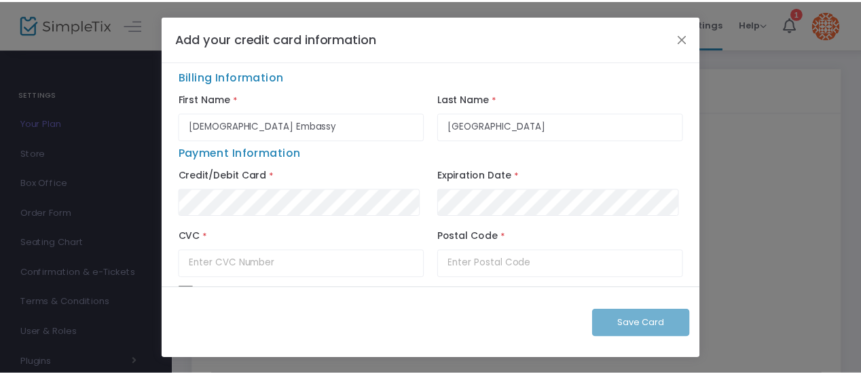
scroll to position [22, 0]
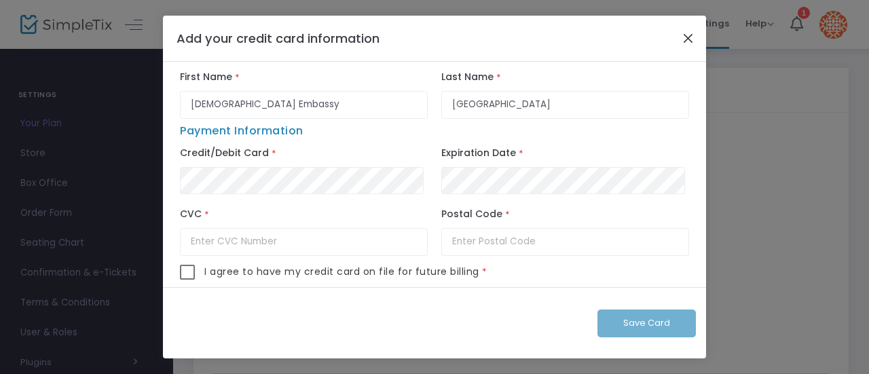
click at [687, 39] on button "Close" at bounding box center [689, 38] width 18 height 18
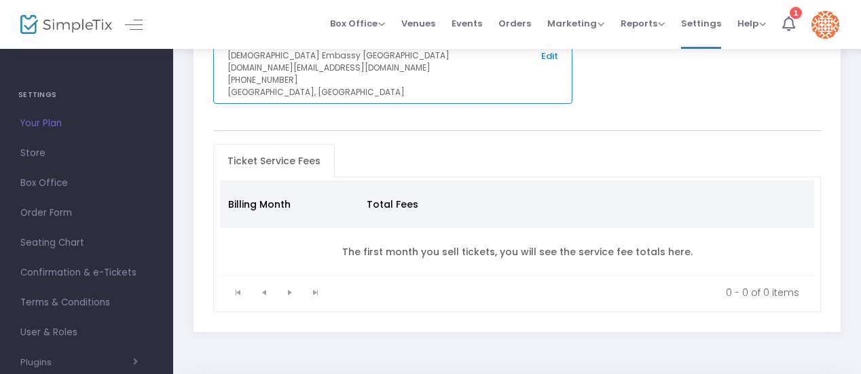
scroll to position [243, 0]
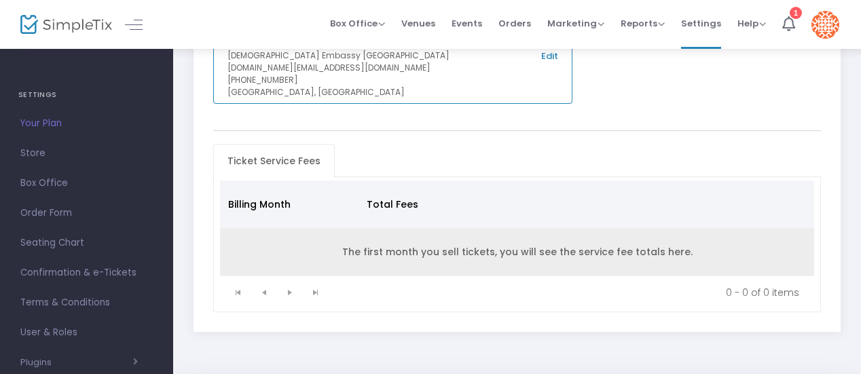
click at [410, 244] on td "The first month you sell tickets, you will see the service fee totals here." at bounding box center [517, 252] width 595 height 48
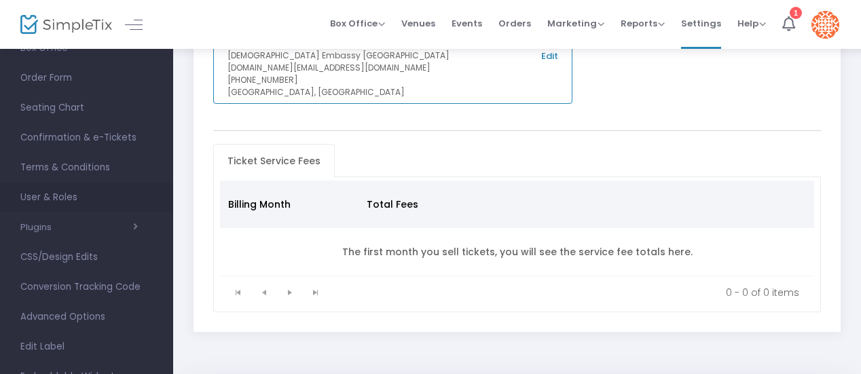
scroll to position [135, 0]
click at [90, 143] on span "Confirmation & e-Tickets" at bounding box center [86, 138] width 132 height 18
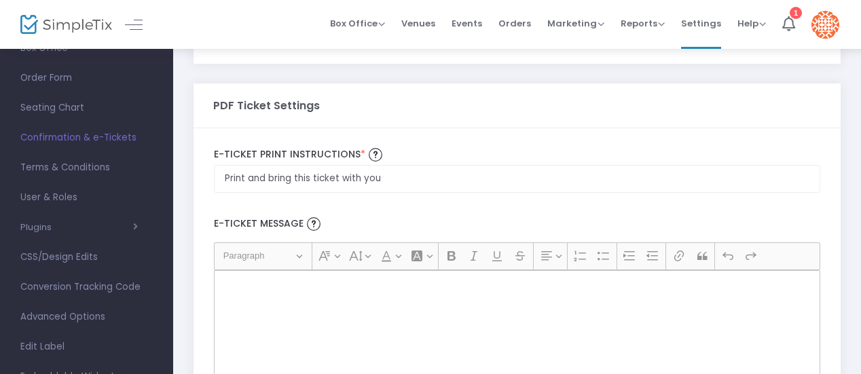
scroll to position [137, 0]
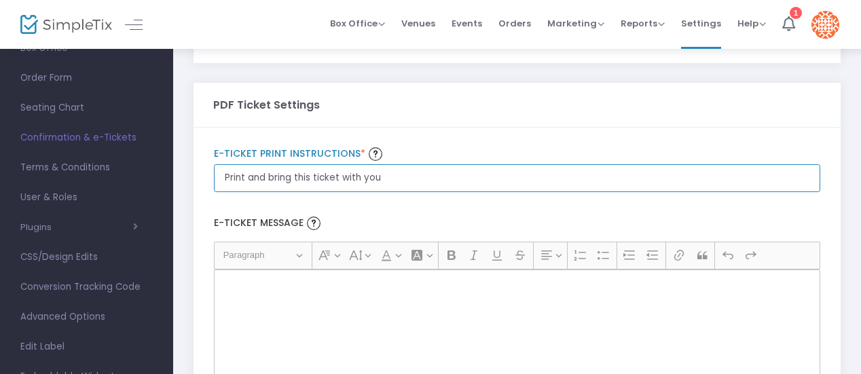
click at [443, 47] on input "Print and bring this ticket with you" at bounding box center [517, 33] width 606 height 28
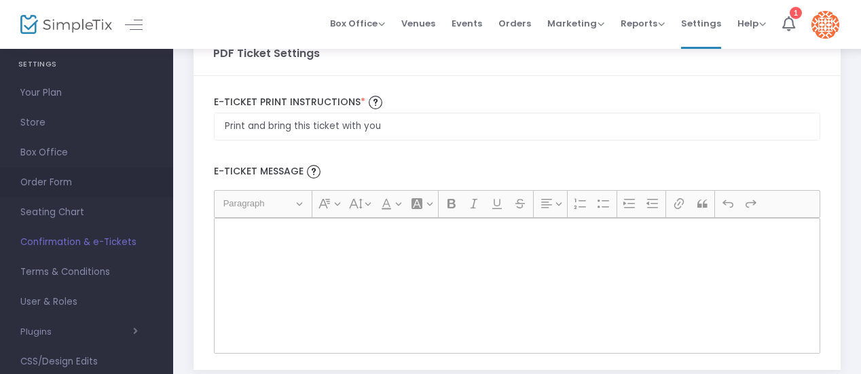
scroll to position [0, 0]
click at [62, 181] on span "Order Form" at bounding box center [86, 183] width 132 height 18
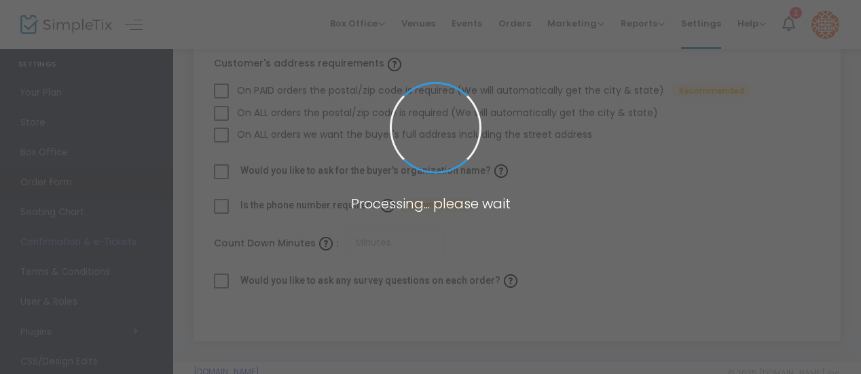
checkbox input "true"
type input "45"
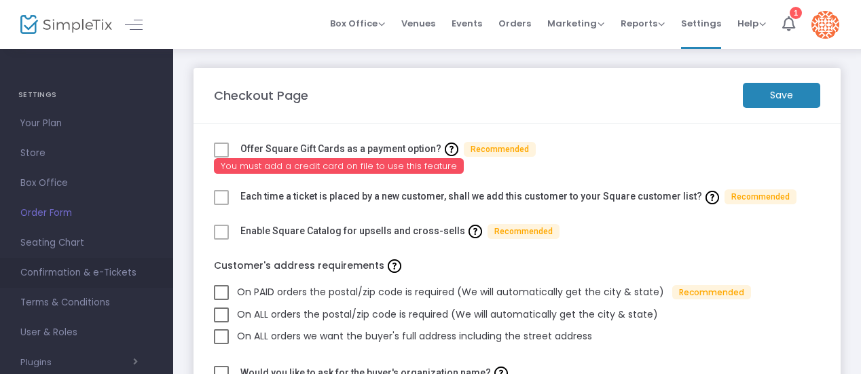
scroll to position [42, 0]
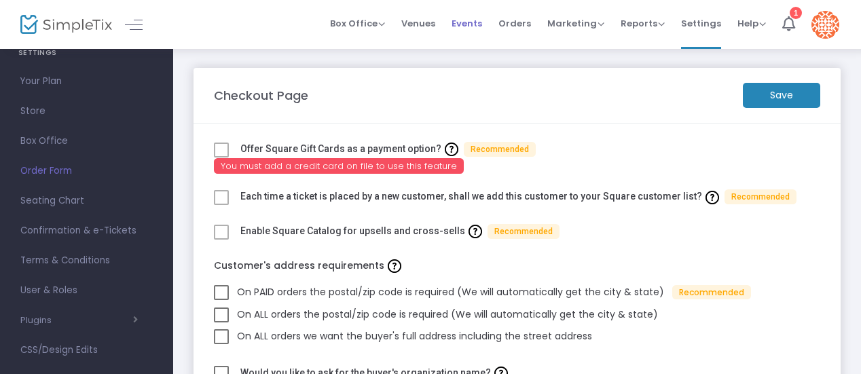
click at [471, 24] on span "Events" at bounding box center [467, 23] width 31 height 35
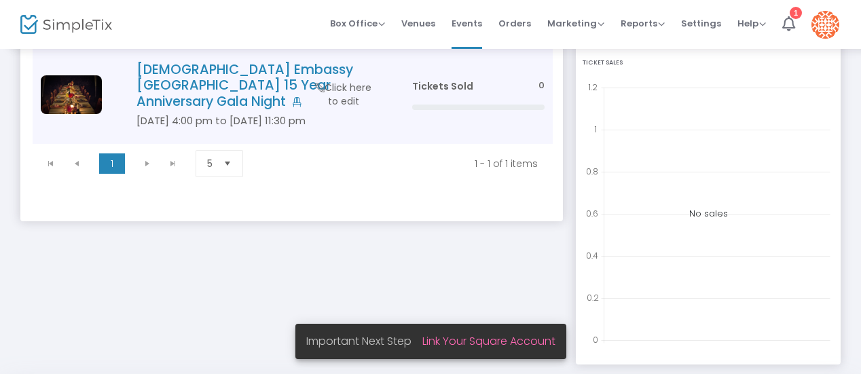
scroll to position [145, 0]
click at [244, 78] on h4 "Jesus Embassy East York 15 Year Anniversary Gala Night" at bounding box center [253, 85] width 235 height 48
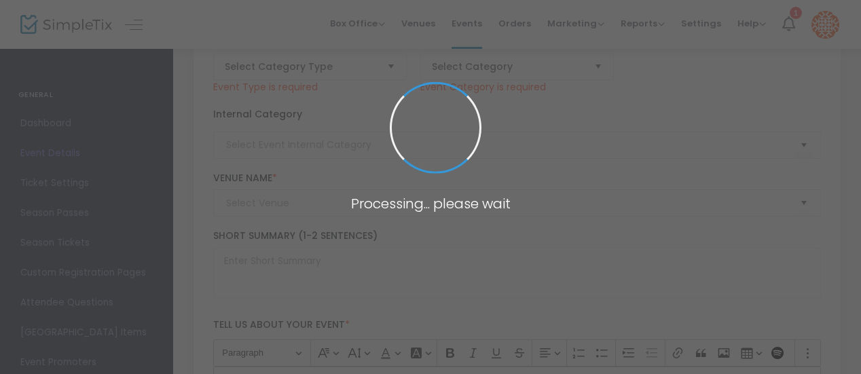
type input "Jesus Embassy East York 15 Year Anniversary Gala Night"
type textarea "🎉 Jesus Embassy 15-Year Anniversary Gala Night 🎉Join us for an unforgettable ev…"
type input "Buy Tickets"
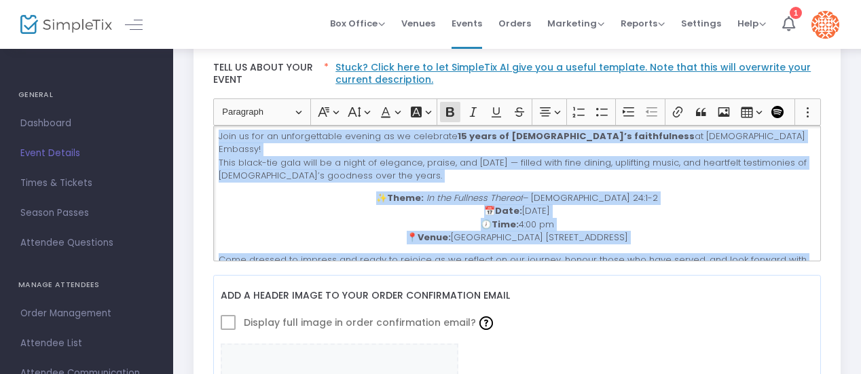
scroll to position [75, 0]
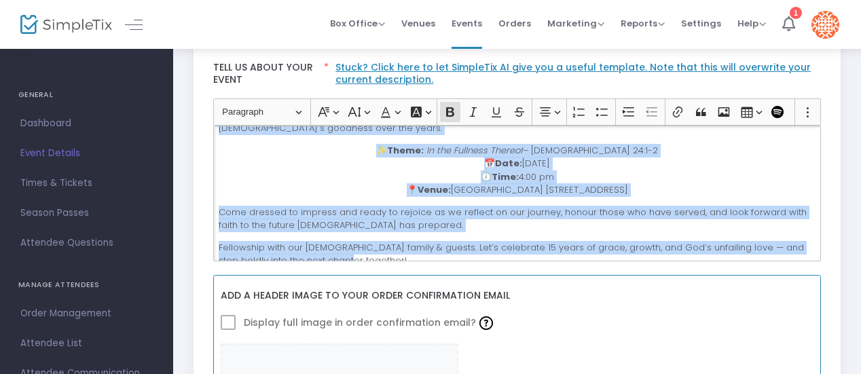
drag, startPoint x: 387, startPoint y: 121, endPoint x: 748, endPoint y: 263, distance: 388.2
copy div "🎉 Jesus Embassy 15-Year Anniversary Gala Night 🎉 Join us for an unforgettable e…"
